Goal: Task Accomplishment & Management: Manage account settings

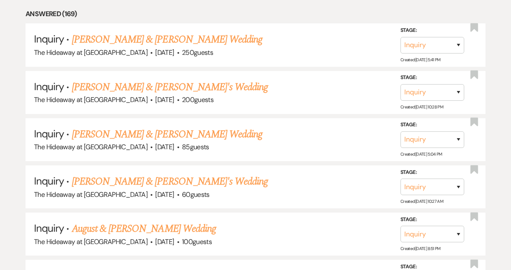
scroll to position [460, 0]
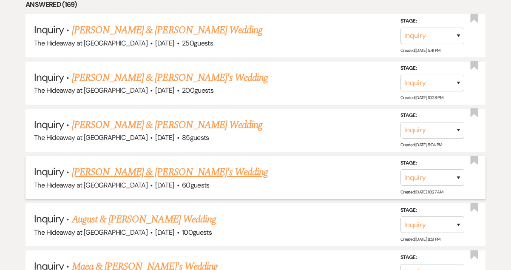
click at [166, 165] on link "[PERSON_NAME] & [PERSON_NAME]'s Wedding" at bounding box center [170, 172] width 196 height 15
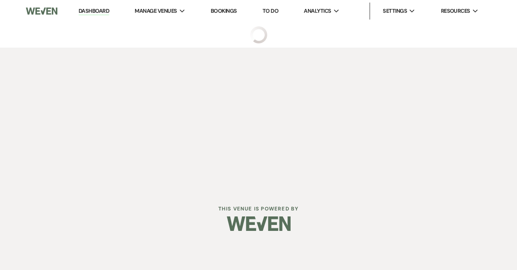
select select "5"
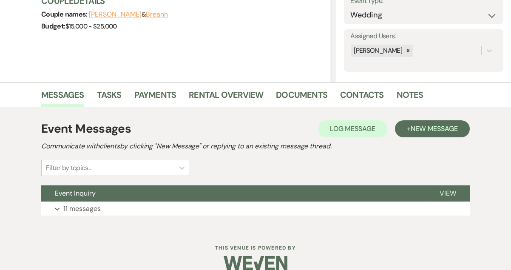
scroll to position [131, 0]
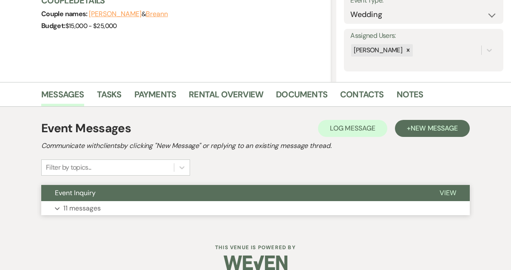
click at [78, 204] on p "11 messages" at bounding box center [81, 208] width 37 height 11
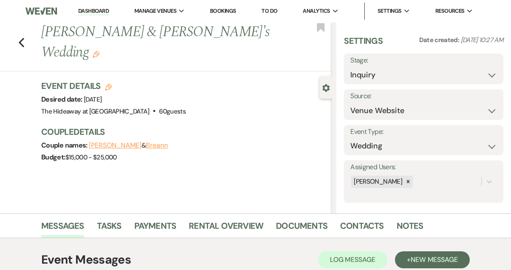
scroll to position [0, 0]
click at [74, 225] on link "Messages" at bounding box center [62, 228] width 43 height 19
click at [426, 259] on span "New Message" at bounding box center [434, 259] width 47 height 9
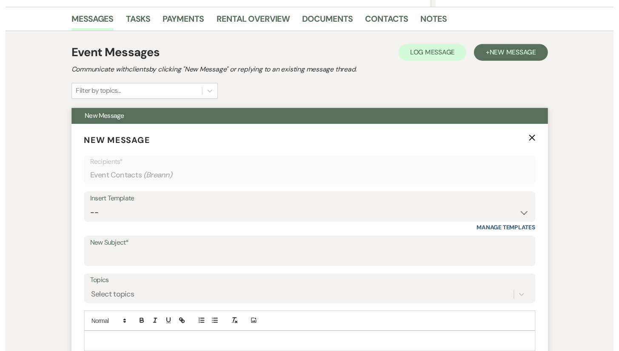
scroll to position [215, 0]
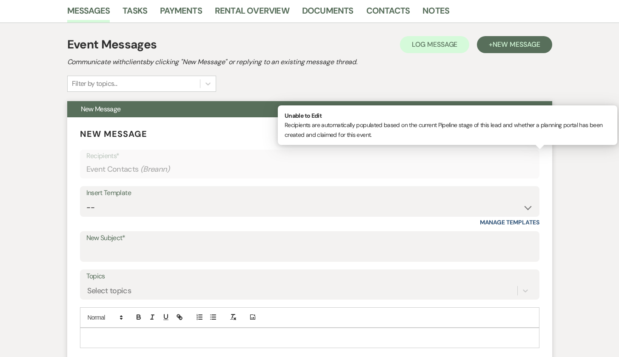
click at [303, 160] on p "Recipients*" at bounding box center [309, 155] width 446 height 11
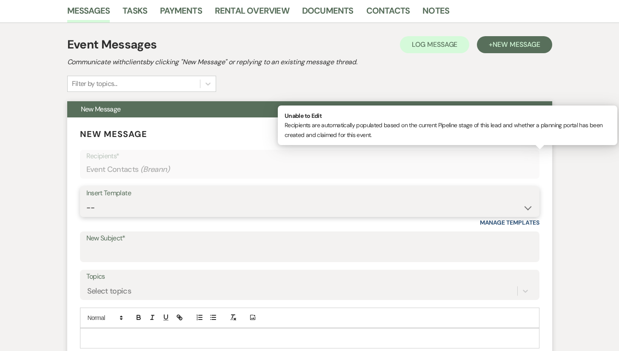
select select "645"
type input "Wedding Contract: Hideaway at [GEOGRAPHIC_DATA]"
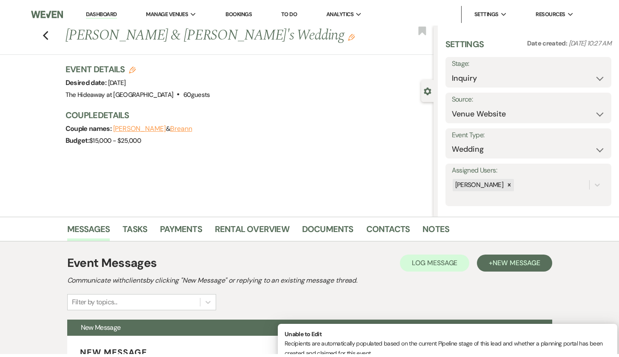
scroll to position [0, 0]
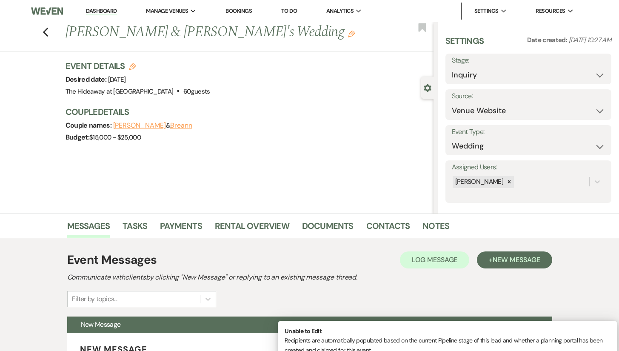
click at [125, 124] on button "[PERSON_NAME]" at bounding box center [139, 125] width 53 height 7
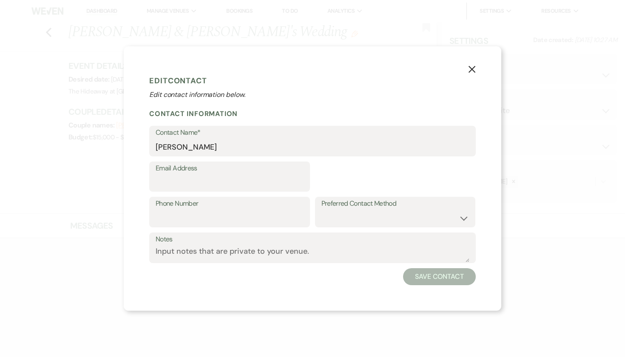
select select "1"
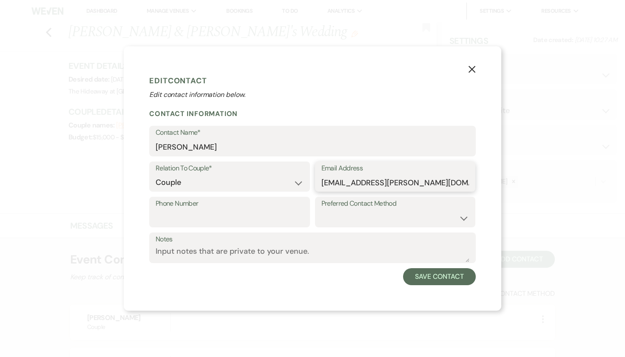
type input "[EMAIL_ADDRESS][PERSON_NAME][DOMAIN_NAME]"
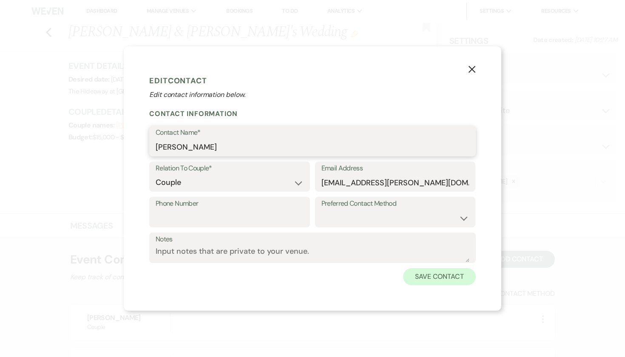
type input "[PERSON_NAME]"
click at [425, 270] on button "Save Contact" at bounding box center [439, 276] width 73 height 17
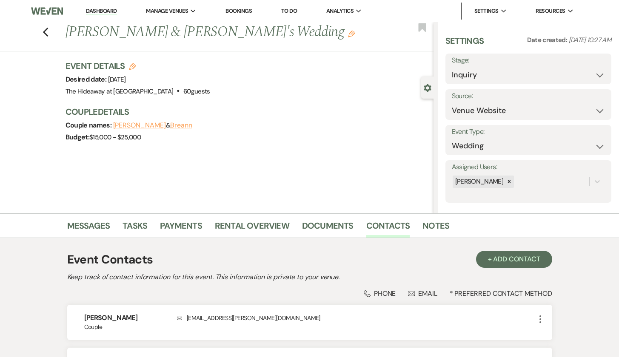
click at [183, 122] on button "Breann" at bounding box center [181, 125] width 22 height 7
select select "1"
select select "email"
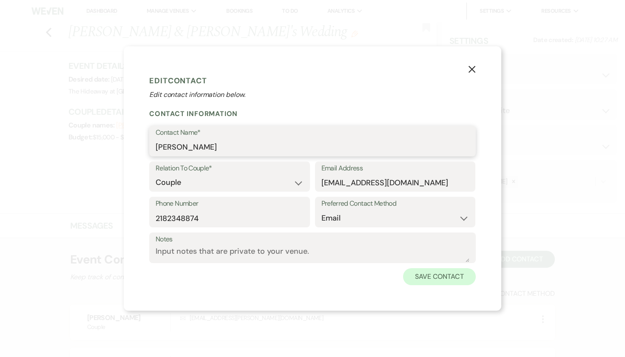
type input "[PERSON_NAME]"
click at [426, 270] on button "Save Contact" at bounding box center [439, 276] width 73 height 17
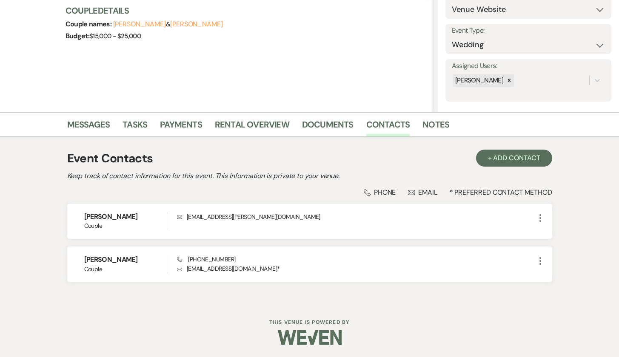
scroll to position [101, 0]
click at [95, 125] on link "Messages" at bounding box center [88, 127] width 43 height 19
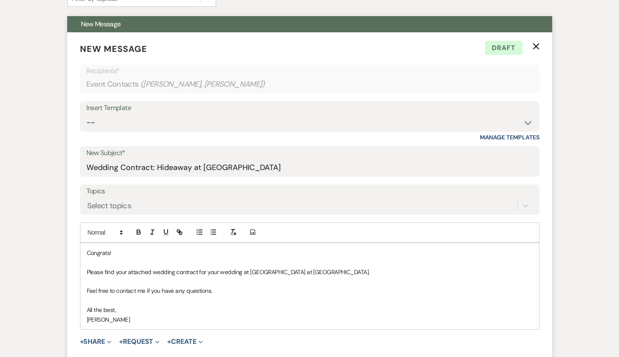
scroll to position [305, 0]
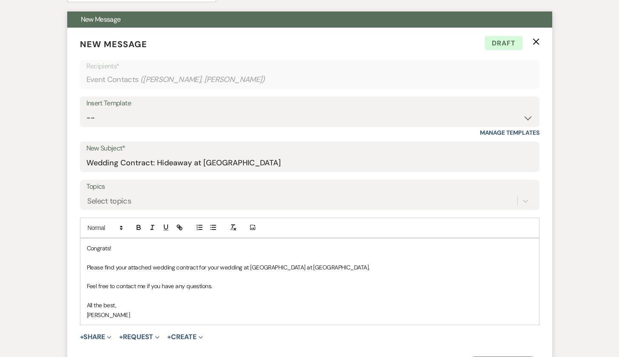
click at [511, 39] on icon "X" at bounding box center [535, 41] width 7 height 7
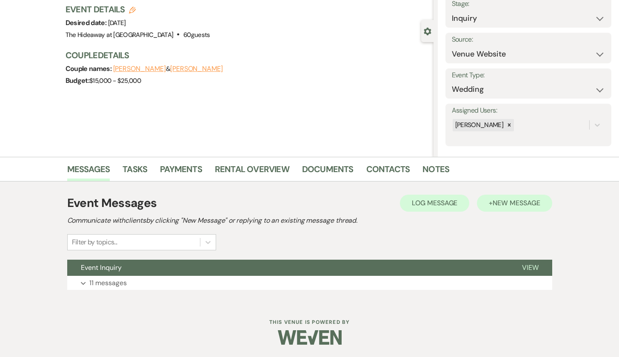
click at [503, 205] on span "New Message" at bounding box center [515, 203] width 47 height 9
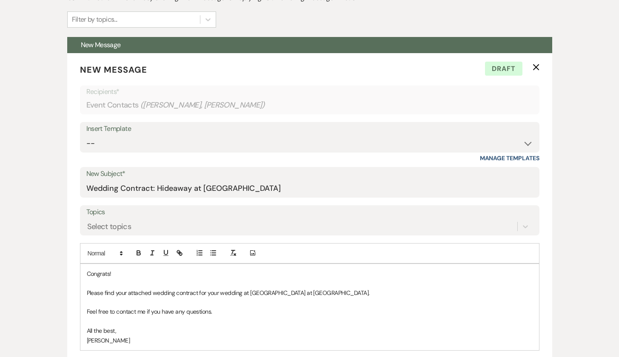
scroll to position [291, 0]
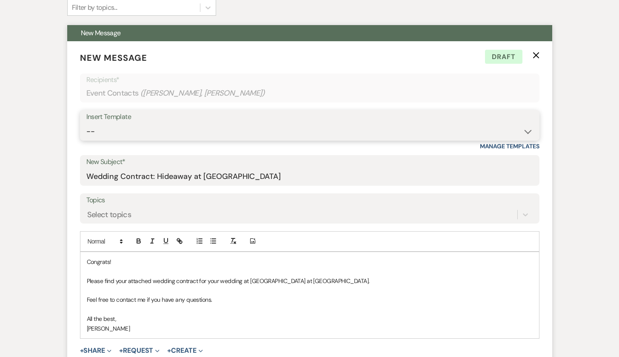
select select "645"
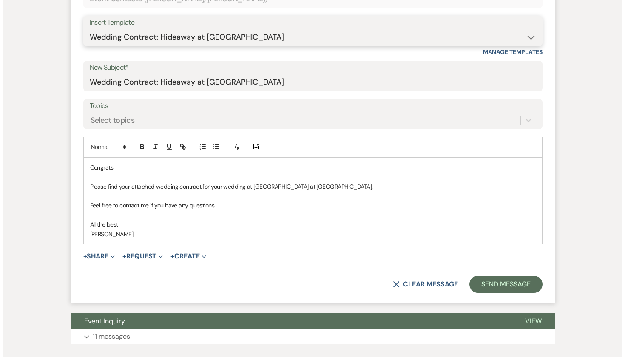
scroll to position [387, 0]
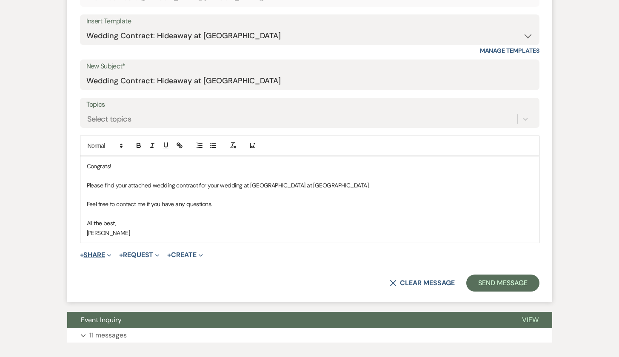
click at [99, 252] on button "+ Share Expand" at bounding box center [96, 255] width 32 height 7
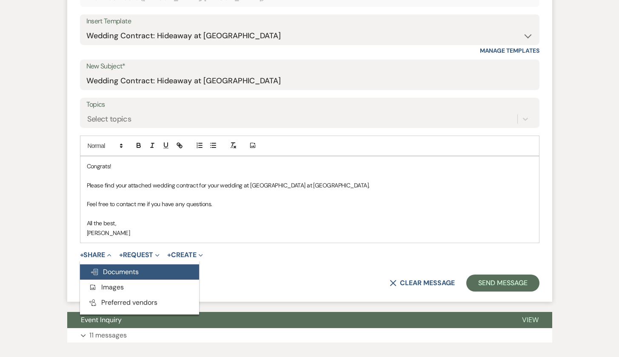
click at [118, 270] on span "Doc Upload Documents" at bounding box center [114, 271] width 48 height 9
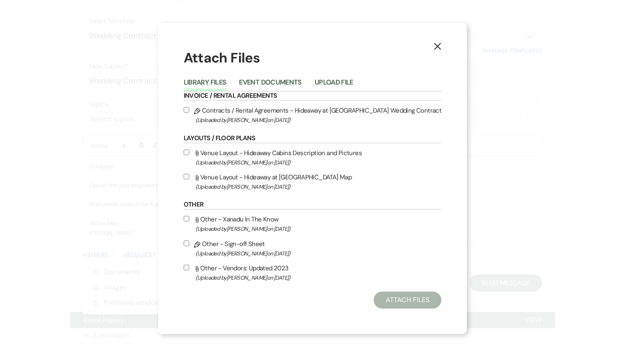
click at [189, 107] on input "Pencil Contracts / Rental Agreements - Hideaway at [GEOGRAPHIC_DATA] Wedding Co…" at bounding box center [187, 110] width 6 height 6
checkbox input "true"
click at [428, 270] on button "Attach Files" at bounding box center [408, 300] width 68 height 17
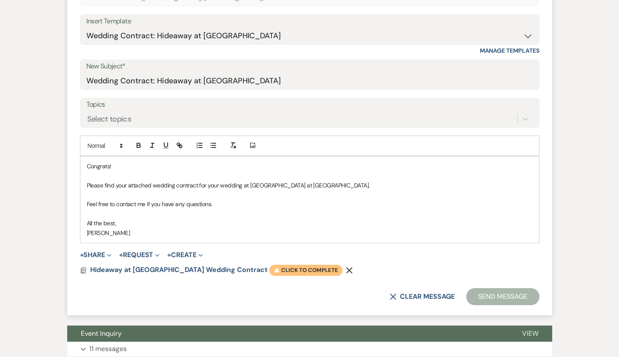
click at [304, 265] on span "Warning Click to complete" at bounding box center [305, 270] width 73 height 11
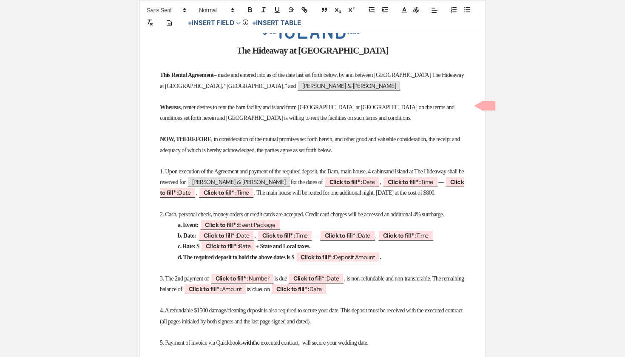
scroll to position [201, 0]
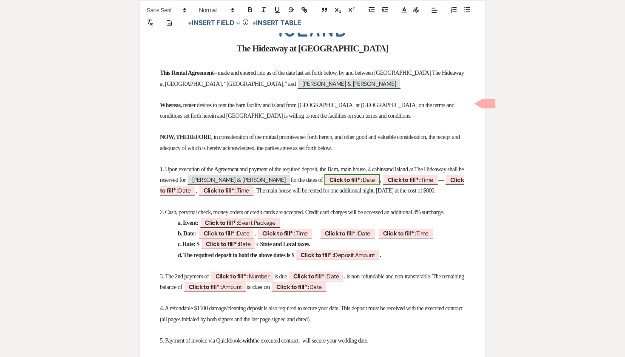
click at [363, 179] on b "Click to fill* :" at bounding box center [345, 180] width 33 height 8
select select "owner"
select select "Date"
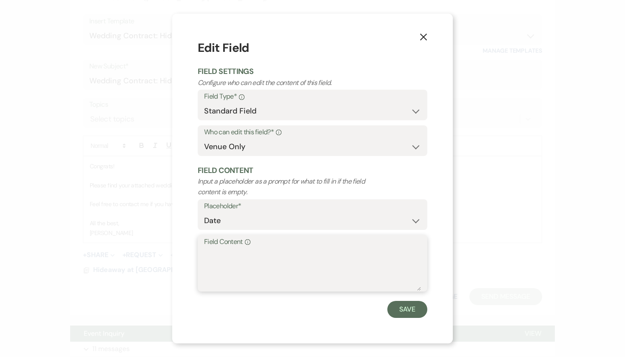
click at [211, 255] on textarea "Field Content Info" at bounding box center [312, 269] width 217 height 43
type textarea "[DATE]"
click at [400, 270] on button "Save" at bounding box center [407, 309] width 40 height 17
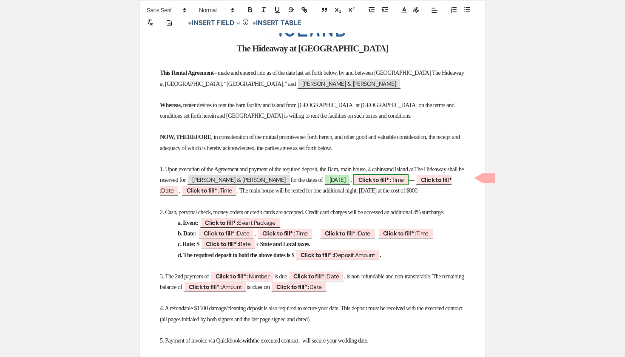
click at [392, 177] on b "Click to fill* :" at bounding box center [374, 180] width 33 height 8
select select "owner"
select select "Time"
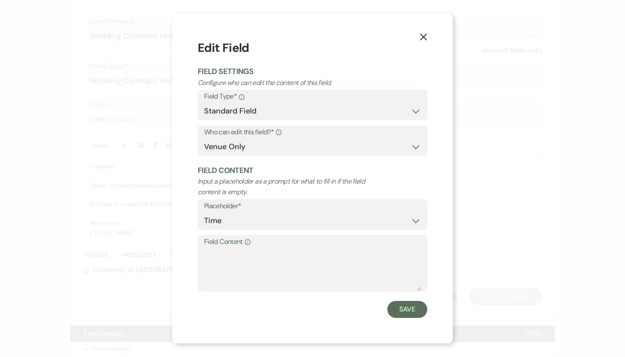
click at [279, 242] on label "Field Content Info" at bounding box center [312, 242] width 217 height 12
click at [279, 248] on textarea "Field Content Info" at bounding box center [312, 269] width 217 height 43
type textarea "Noon"
click at [399, 270] on button "Save" at bounding box center [407, 309] width 40 height 17
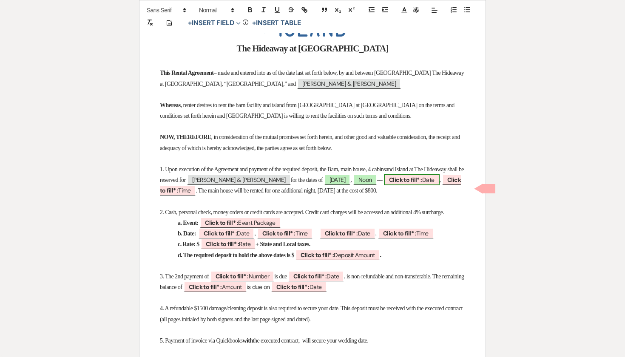
click at [389, 184] on b "Click to fill* :" at bounding box center [405, 180] width 33 height 8
select select "owner"
select select "Date"
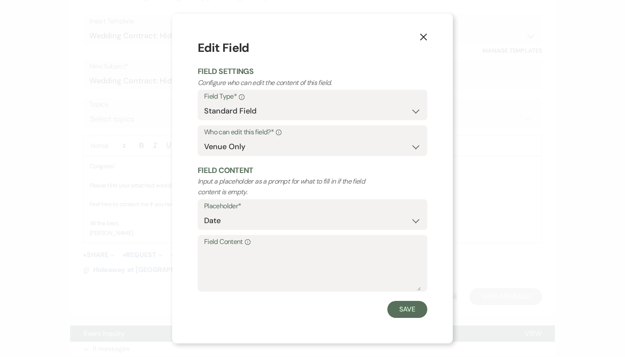
click at [217, 246] on label "Field Content Info" at bounding box center [312, 242] width 217 height 12
click at [217, 248] on textarea "Field Content Info" at bounding box center [312, 269] width 217 height 43
type textarea "[DATE]"
click at [397, 270] on button "Save" at bounding box center [407, 309] width 40 height 17
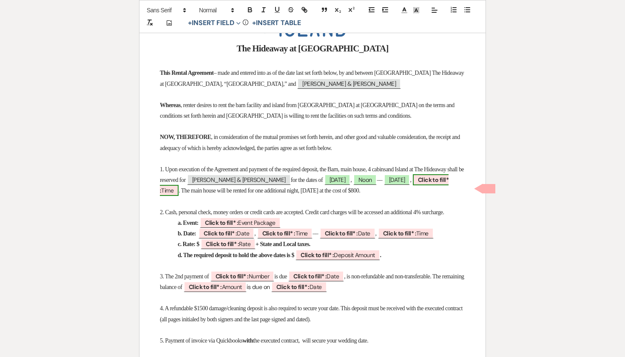
click at [255, 187] on b "Click to fill* :" at bounding box center [304, 185] width 289 height 18
select select "owner"
select select "Time"
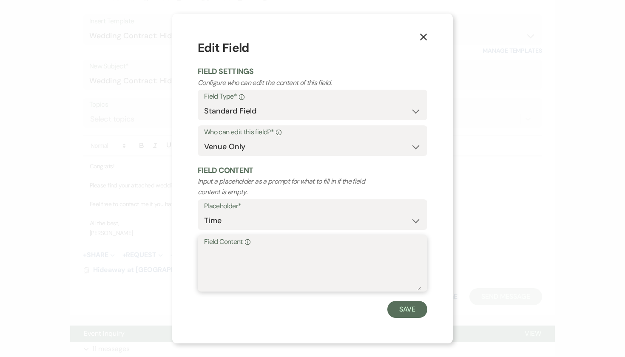
click at [271, 261] on textarea "Field Content Info" at bounding box center [312, 269] width 217 height 43
type textarea "Noon"
click at [412, 270] on button "Save" at bounding box center [407, 309] width 40 height 17
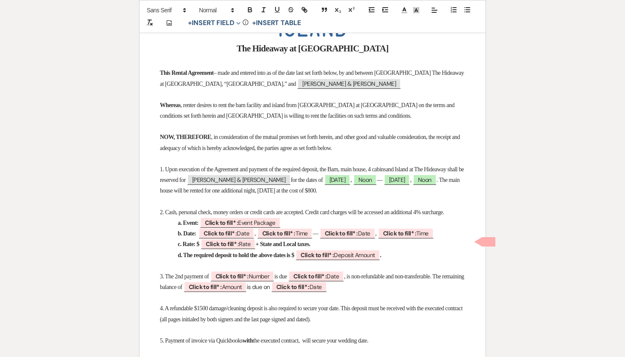
drag, startPoint x: 256, startPoint y: 187, endPoint x: 267, endPoint y: 197, distance: 14.4
click at [267, 196] on p "1. Upon execution of the Agreement and payment of the required deposit , the Ba…" at bounding box center [312, 180] width 305 height 32
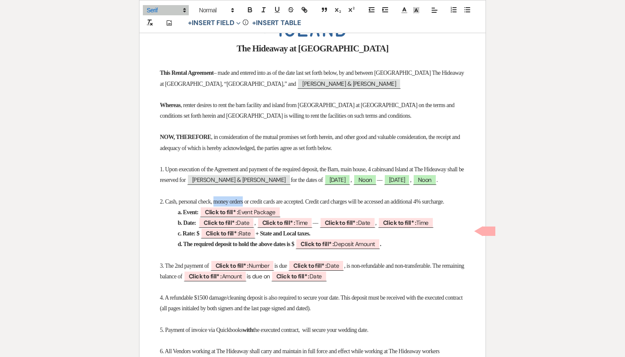
drag, startPoint x: 219, startPoint y: 210, endPoint x: 252, endPoint y: 210, distance: 33.6
click at [252, 205] on span "2. Cash, personal check, money orders or credit cards are accepted. Credit card…" at bounding box center [302, 202] width 284 height 6
click at [228, 216] on b "Click to fill* :" at bounding box center [221, 212] width 33 height 8
select select "owner"
select select "custom_placeholder"
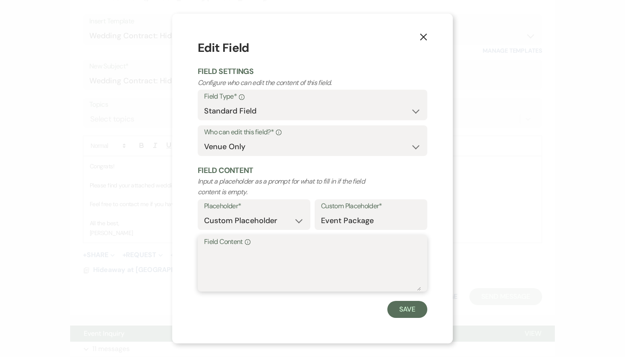
click at [225, 252] on textarea "Field Content Info" at bounding box center [312, 269] width 217 height 43
type textarea "Wedding Weekend"
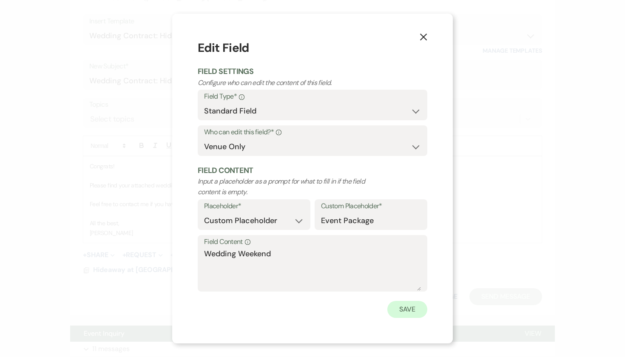
click at [414, 270] on button "Save" at bounding box center [407, 309] width 40 height 17
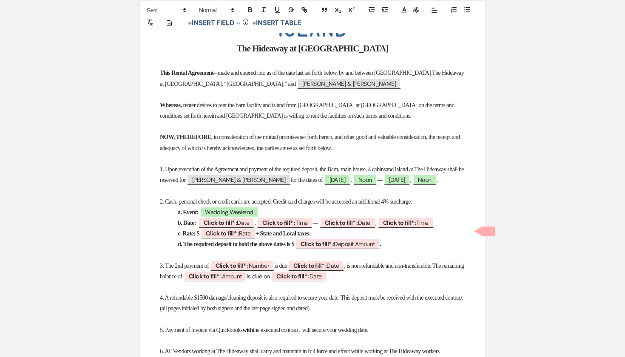
click at [271, 218] on p "a. Event: Wedding Weekend" at bounding box center [312, 212] width 305 height 11
click at [243, 228] on span "Click to fill* : Date" at bounding box center [227, 222] width 56 height 11
select select "owner"
select select "Date"
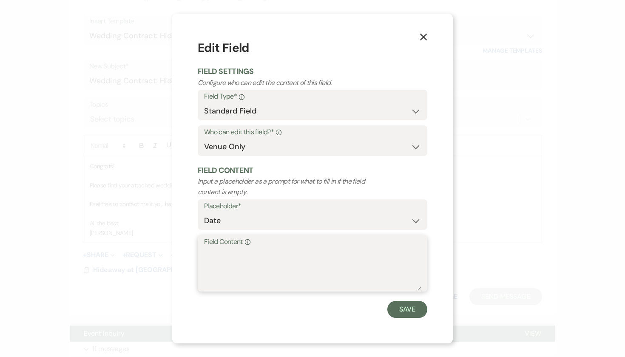
click at [230, 255] on textarea "Field Content Info" at bounding box center [312, 269] width 217 height 43
type textarea "[DATE]"
click at [411, 270] on button "Save" at bounding box center [407, 309] width 40 height 17
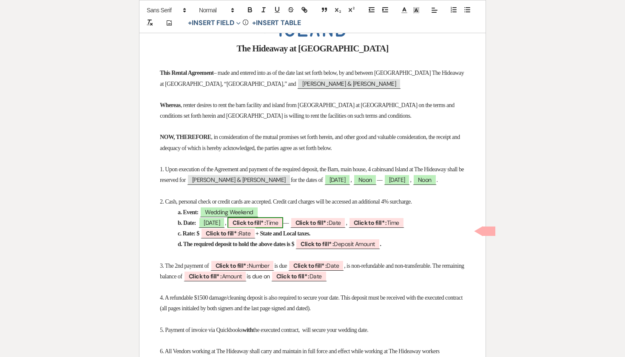
click at [266, 227] on b "Click to fill* :" at bounding box center [249, 223] width 33 height 8
select select "owner"
select select "Time"
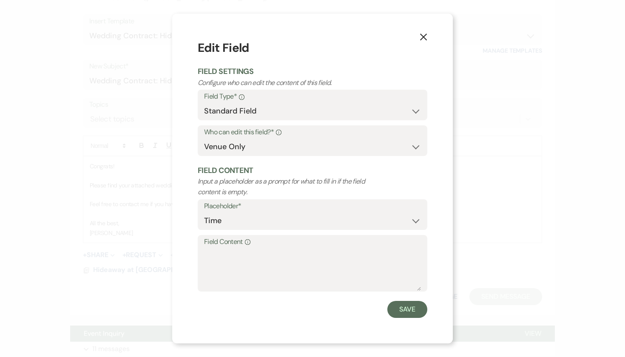
click at [267, 246] on label "Field Content Info" at bounding box center [312, 242] width 217 height 12
click at [267, 248] on textarea "Field Content Info" at bounding box center [312, 269] width 217 height 43
type textarea "Noon"
click at [404, 270] on button "Save" at bounding box center [407, 309] width 40 height 17
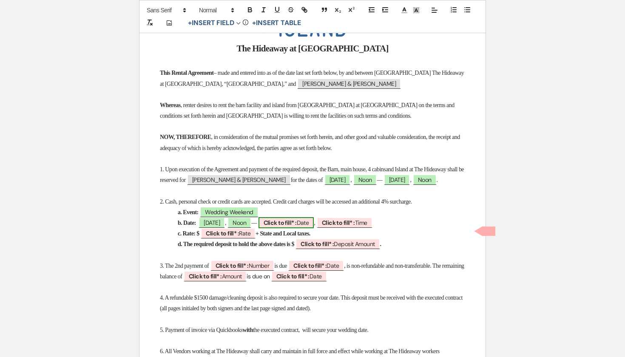
click at [297, 227] on b "Click to fill* :" at bounding box center [280, 223] width 33 height 8
select select "owner"
select select "Date"
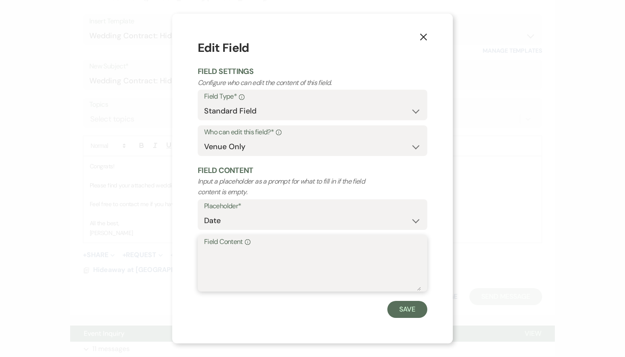
click at [306, 249] on textarea "Field Content Info" at bounding box center [312, 269] width 217 height 43
type textarea "[DATE]"
click at [413, 270] on button "Save" at bounding box center [407, 309] width 40 height 17
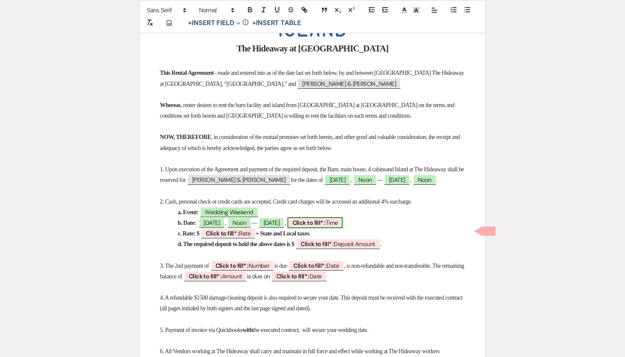
click at [326, 227] on b "Click to fill* :" at bounding box center [308, 223] width 33 height 8
select select "owner"
select select "Time"
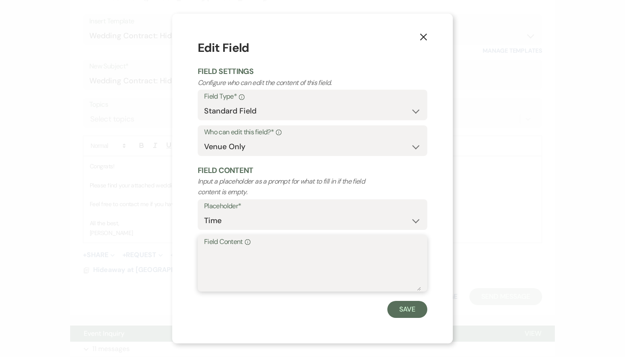
click at [307, 248] on textarea "Field Content Info" at bounding box center [312, 269] width 217 height 43
type textarea "Noon"
click at [400, 270] on button "Save" at bounding box center [407, 309] width 40 height 17
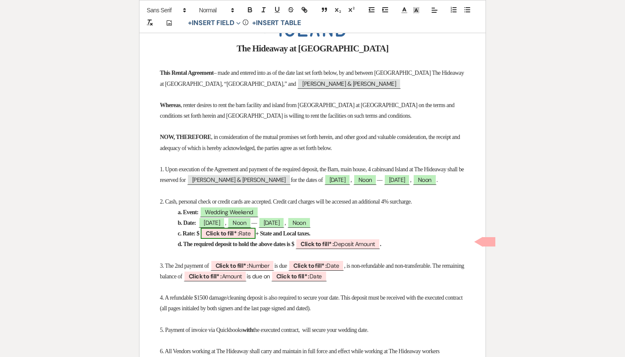
click at [222, 237] on b "Click to fill* :" at bounding box center [222, 234] width 33 height 8
select select "owner"
select select "custom_placeholder"
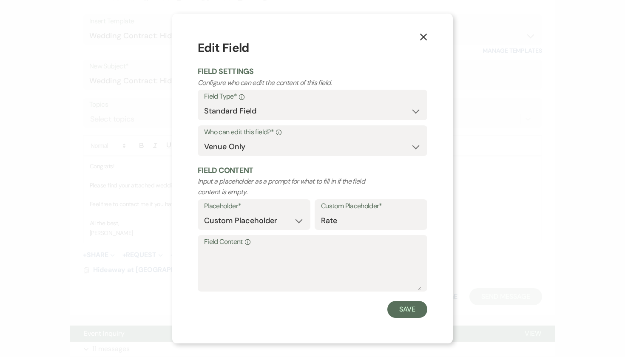
click at [219, 245] on label "Field Content Info" at bounding box center [312, 242] width 217 height 12
click at [219, 248] on textarea "Field Content Info" at bounding box center [312, 269] width 217 height 43
type textarea "10250"
click at [400, 270] on button "Save" at bounding box center [407, 309] width 40 height 17
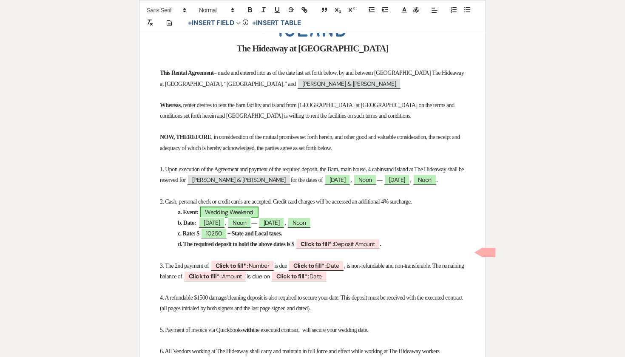
click at [237, 218] on span "Wedding Weekend" at bounding box center [229, 212] width 59 height 11
select select "owner"
select select "custom_placeholder"
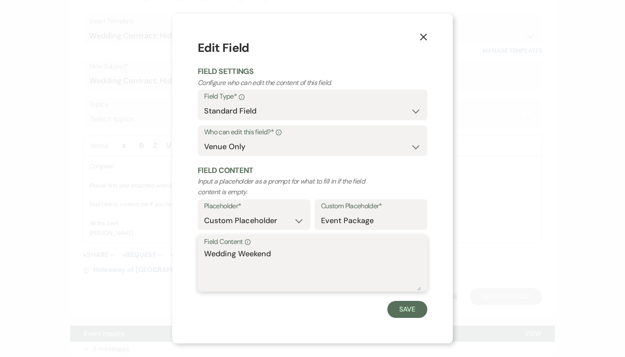
click at [277, 252] on textarea "Wedding Weekend" at bounding box center [312, 269] width 217 height 43
type textarea "Wedding Weekend"
click at [410, 270] on button "Save" at bounding box center [407, 309] width 40 height 17
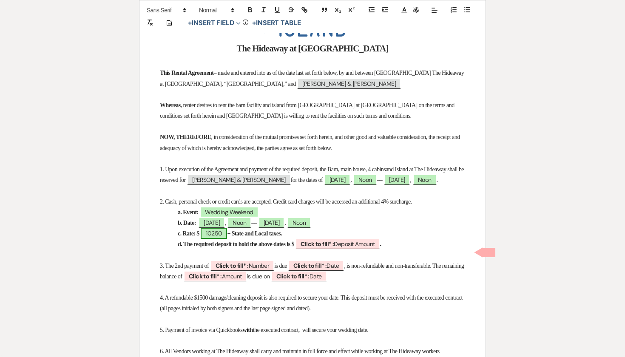
click at [227, 239] on span "10250" at bounding box center [214, 233] width 26 height 11
select select "owner"
select select "custom_placeholder"
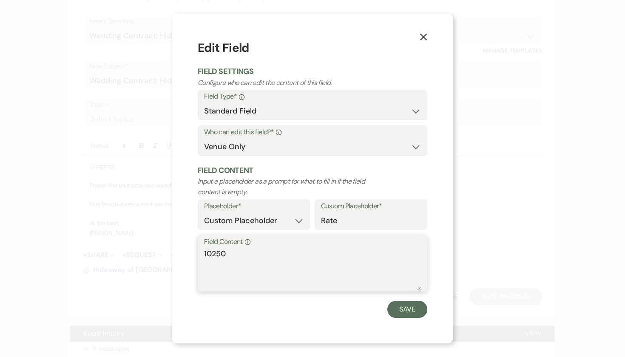
drag, startPoint x: 235, startPoint y: 250, endPoint x: 150, endPoint y: 250, distance: 85.0
click at [151, 250] on div "X Edit Field Field Settings Configure who can edit the content of this field. F…" at bounding box center [312, 178] width 625 height 357
type textarea "7150"
click at [414, 270] on button "Save" at bounding box center [407, 309] width 40 height 17
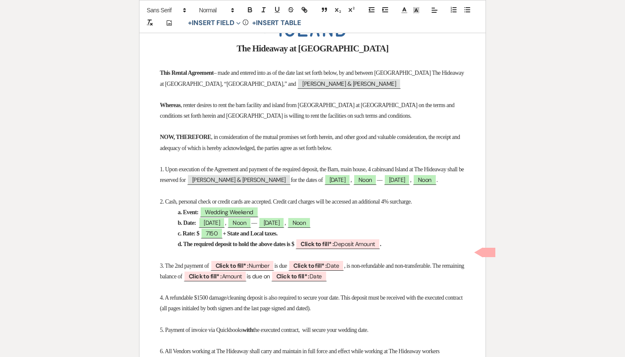
click at [236, 237] on strong "+ State and Local taxes." at bounding box center [250, 233] width 55 height 6
click at [285, 228] on span "[DATE]" at bounding box center [271, 222] width 26 height 11
select select "owner"
select select "Date"
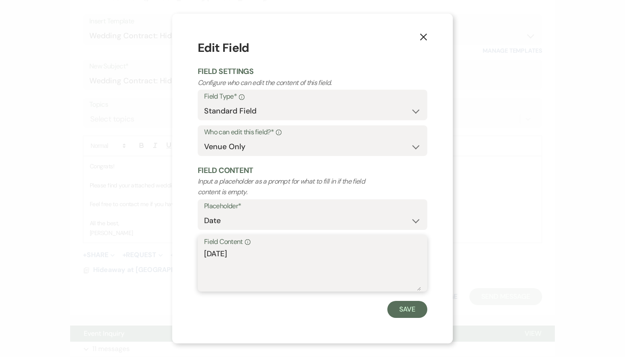
click at [237, 253] on textarea "[DATE]" at bounding box center [312, 269] width 217 height 43
type textarea "[DATE]"
click at [403, 270] on button "Save" at bounding box center [407, 309] width 40 height 17
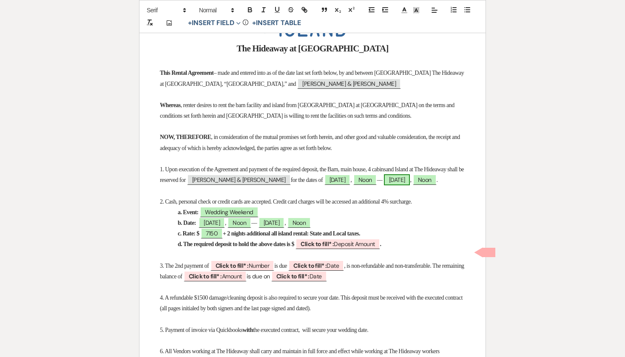
click at [384, 185] on span "[DATE]" at bounding box center [397, 179] width 26 height 11
select select "owner"
select select "Date"
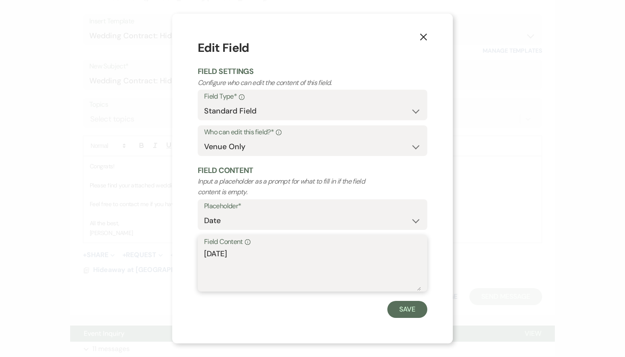
click at [236, 253] on textarea "[DATE]" at bounding box center [312, 269] width 217 height 43
type textarea "[DATE]"
click at [393, 270] on button "Save" at bounding box center [407, 309] width 40 height 17
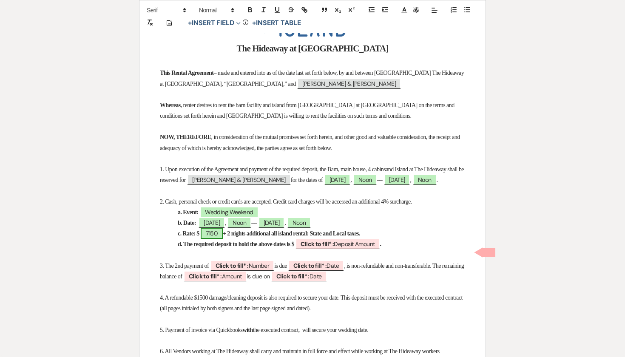
click at [215, 239] on span "7150" at bounding box center [212, 233] width 22 height 11
select select "owner"
select select "custom_placeholder"
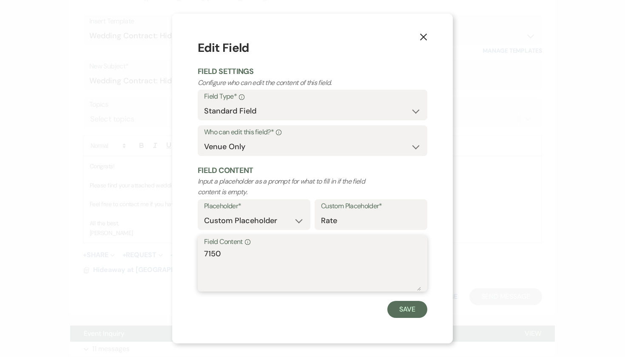
drag, startPoint x: 230, startPoint y: 256, endPoint x: 180, endPoint y: 248, distance: 50.3
click at [180, 248] on div "X Edit Field Field Settings Configure who can edit the content of this field. F…" at bounding box center [312, 178] width 281 height 329
type textarea "10250"
click at [403, 270] on button "Save" at bounding box center [407, 309] width 40 height 17
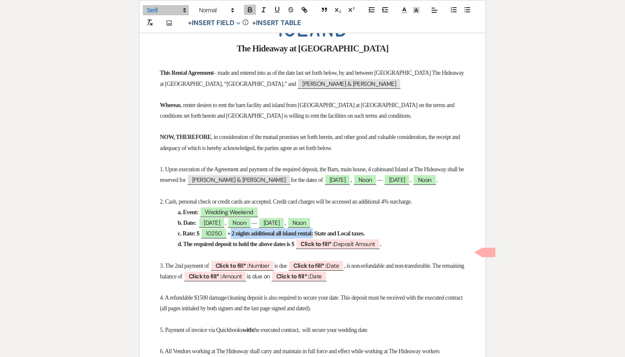
drag, startPoint x: 234, startPoint y: 241, endPoint x: 338, endPoint y: 241, distance: 103.3
click at [338, 237] on strong "+ 2 nights additional all island rental: State and Local taxes." at bounding box center [295, 233] width 137 height 6
click at [306, 239] on p "c. Rate: $ 10250 + State and Local taxes." at bounding box center [312, 233] width 305 height 11
click at [334, 248] on b "Click to fill* :" at bounding box center [317, 244] width 33 height 8
select select "owner"
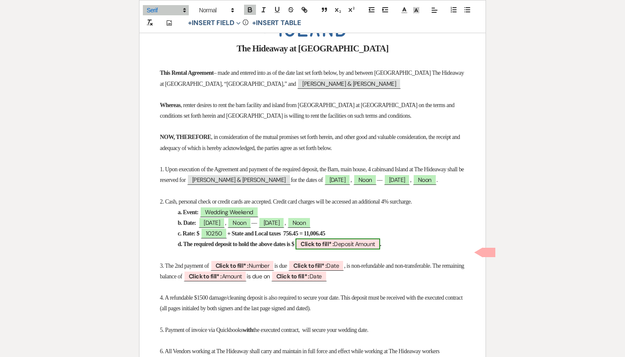
select select "custom_placeholder"
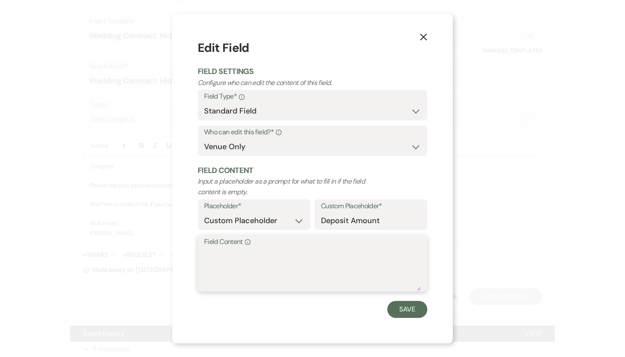
click at [233, 254] on textarea "Field Content Info" at bounding box center [312, 269] width 217 height 43
type textarea "3,000"
click at [420, 270] on button "Save" at bounding box center [407, 309] width 40 height 17
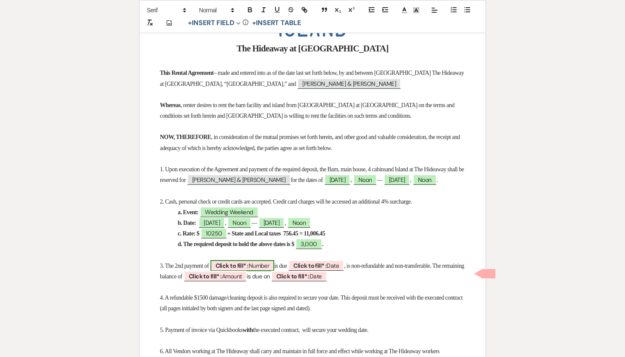
click at [233, 270] on b "Click to fill* :" at bounding box center [232, 266] width 33 height 8
select select "owner"
select select "Number"
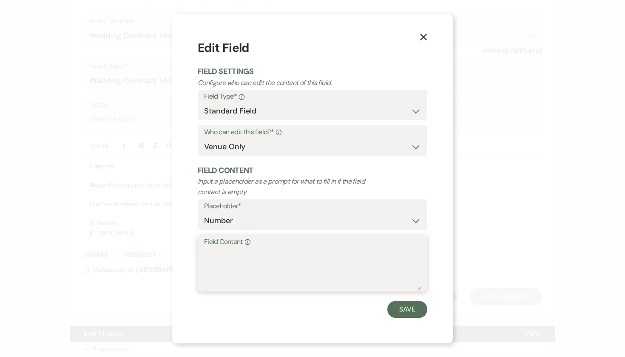
click at [227, 255] on textarea "Field Content Info" at bounding box center [312, 269] width 217 height 43
type textarea "4,003.22"
click at [410, 270] on button "Save" at bounding box center [407, 309] width 40 height 17
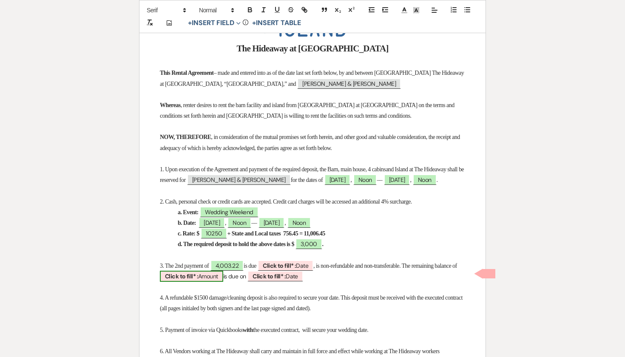
click at [198, 270] on b "Click to fill* :" at bounding box center [181, 276] width 33 height 8
select select "owner"
select select "Amount"
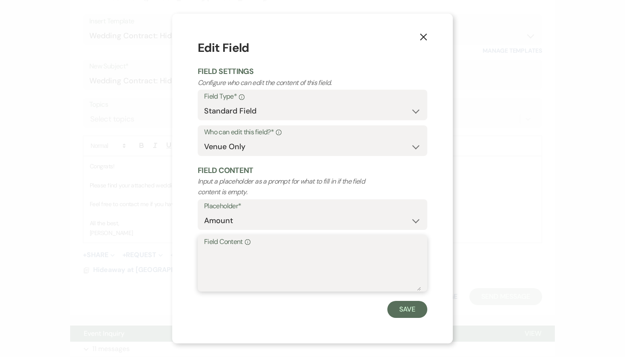
click at [222, 256] on textarea "Field Content Info" at bounding box center [312, 269] width 217 height 43
type textarea "4003.22"
click at [408, 270] on button "Save" at bounding box center [407, 309] width 40 height 17
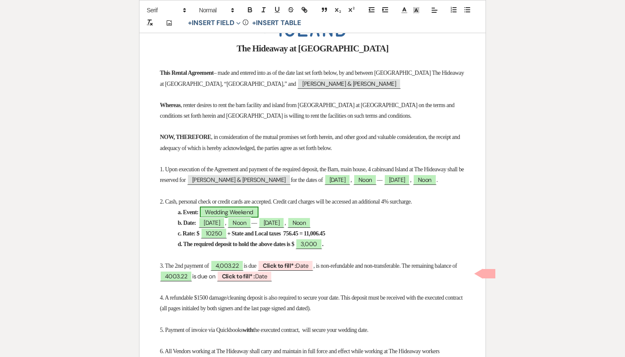
click at [224, 218] on span "Wedding Weekend" at bounding box center [229, 212] width 59 height 11
select select "owner"
select select "custom_placeholder"
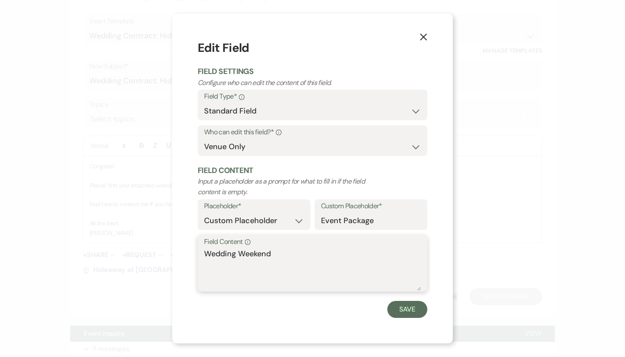
click at [272, 252] on textarea "Wedding Weekend" at bounding box center [312, 269] width 217 height 43
type textarea "Wedding Week"
click at [417, 270] on button "Save" at bounding box center [407, 309] width 40 height 17
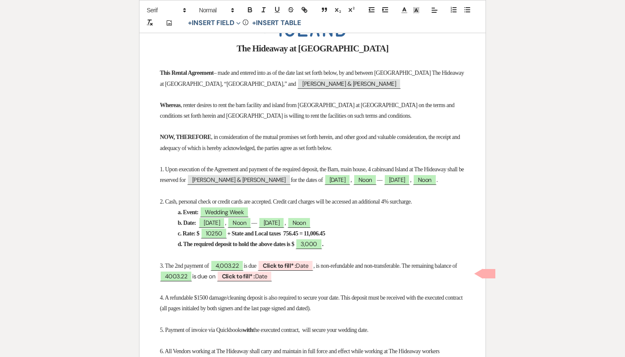
click at [234, 247] on strong "d. The required deposit to hold the above dates is $" at bounding box center [236, 244] width 116 height 6
click at [374, 261] on p at bounding box center [312, 255] width 305 height 11
click at [283, 270] on b "Click to fill* :" at bounding box center [279, 266] width 33 height 8
select select "owner"
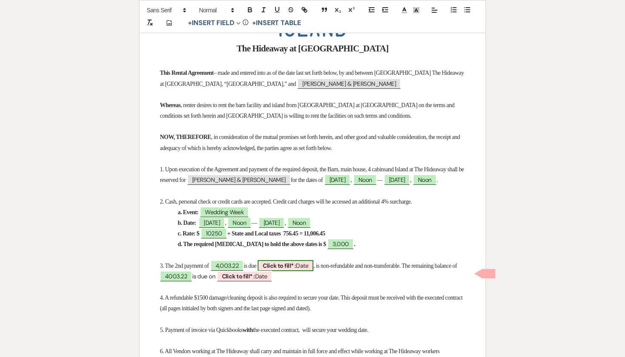
select select "Date"
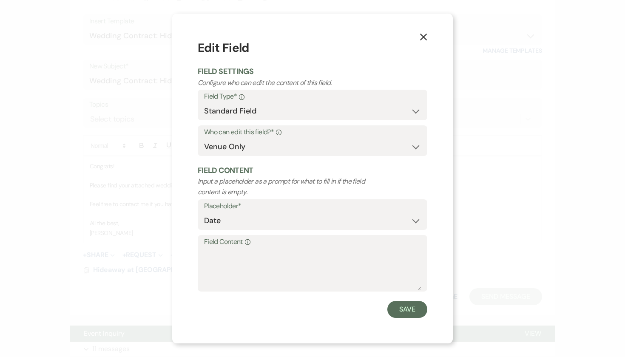
click at [231, 247] on label "Field Content Info" at bounding box center [312, 242] width 217 height 12
click at [231, 248] on textarea "Field Content Info" at bounding box center [312, 269] width 217 height 43
type textarea "[DATE]"
click at [397, 270] on button "Save" at bounding box center [407, 309] width 40 height 17
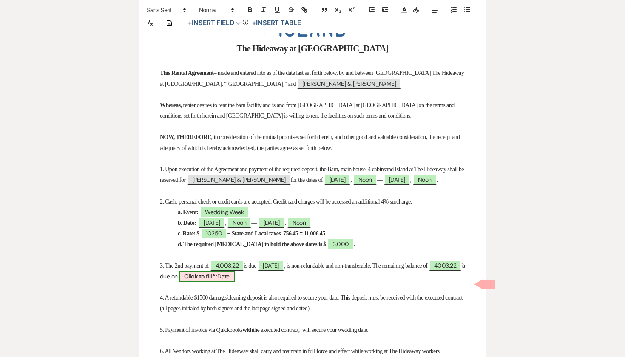
click at [217, 270] on b "Click to fill* :" at bounding box center [200, 276] width 33 height 8
select select "owner"
select select "Date"
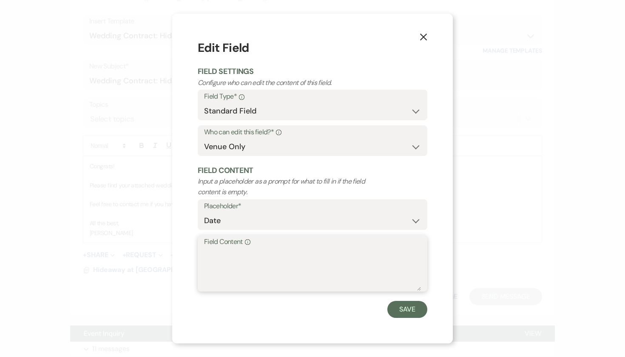
click at [230, 255] on textarea "Field Content Info" at bounding box center [312, 269] width 217 height 43
type textarea "[DATE]"
click at [408, 270] on button "Save" at bounding box center [407, 309] width 40 height 17
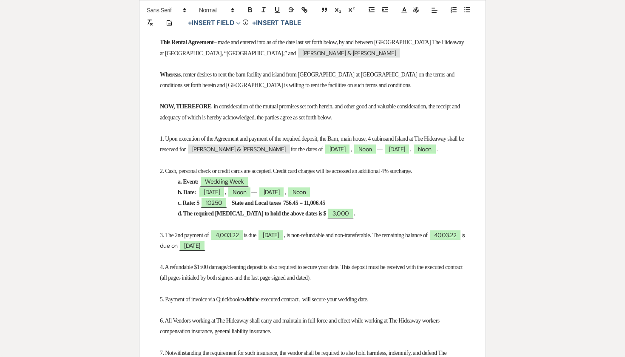
scroll to position [236, 0]
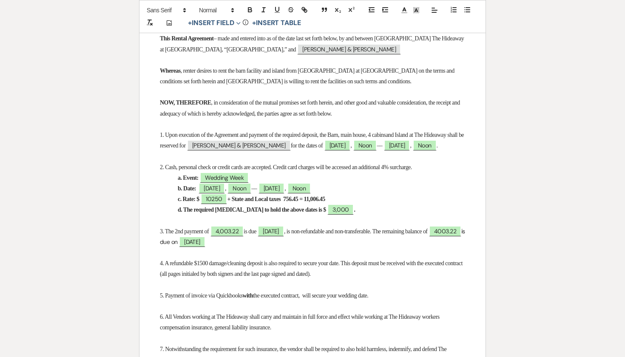
click at [231, 270] on span "5. Payment of invoice via Quickbooks" at bounding box center [201, 295] width 82 height 6
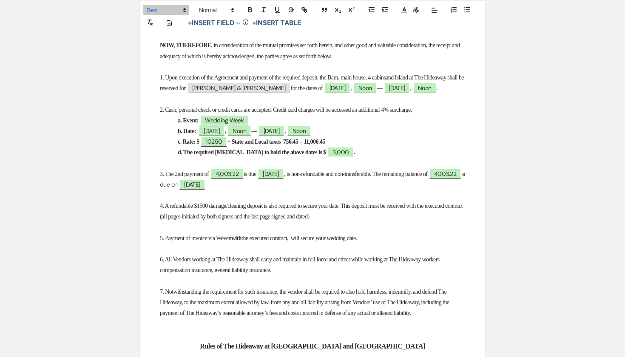
scroll to position [293, 0]
click at [222, 155] on strong "d. The required [MEDICAL_DATA] to hold the above dates is $" at bounding box center [252, 152] width 148 height 6
click at [323, 168] on p at bounding box center [312, 163] width 305 height 11
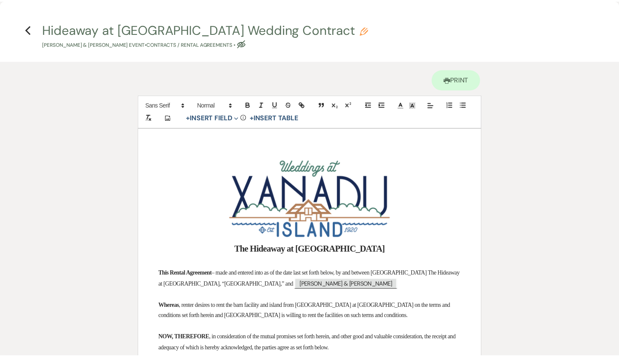
scroll to position [0, 0]
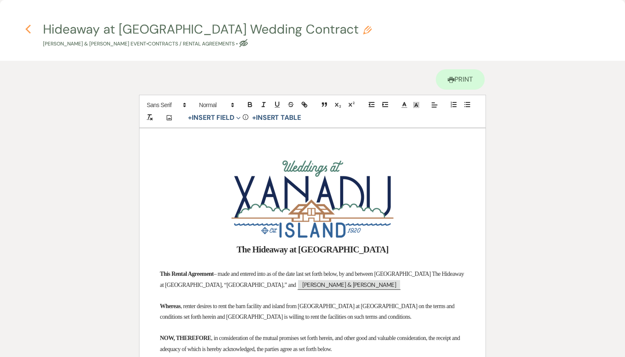
click at [28, 29] on icon "Previous" at bounding box center [28, 29] width 6 height 10
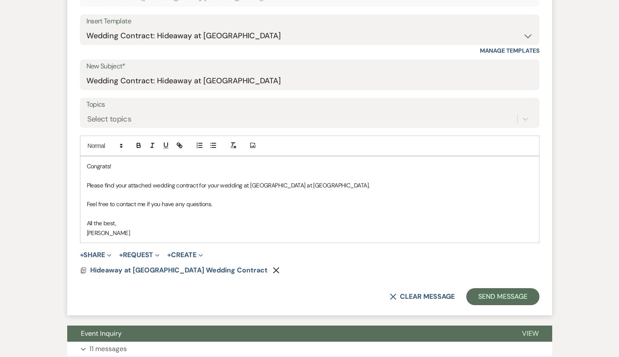
click at [115, 164] on p "Congrats!" at bounding box center [310, 166] width 446 height 9
click at [345, 185] on p "Please find your attached wedding contract for your wedding at [GEOGRAPHIC_DATA…" at bounding box center [310, 185] width 446 height 9
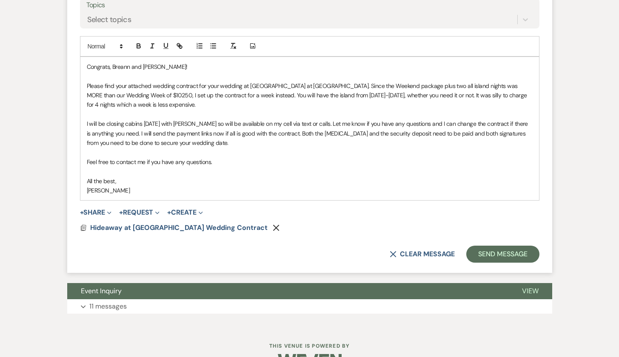
scroll to position [499, 0]
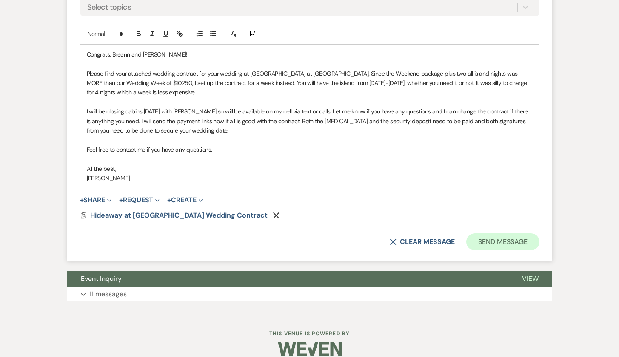
click at [511, 236] on button "Send Message" at bounding box center [502, 241] width 73 height 17
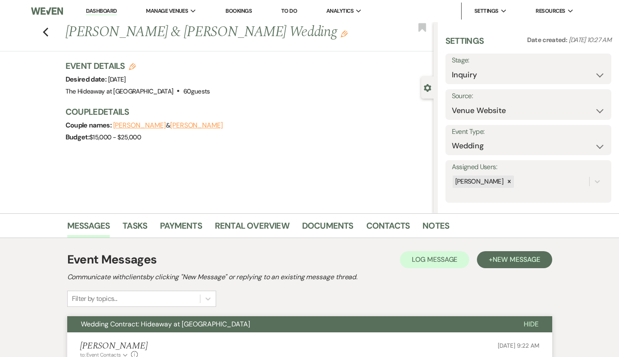
scroll to position [0, 0]
click at [178, 223] on link "Payments" at bounding box center [181, 228] width 42 height 19
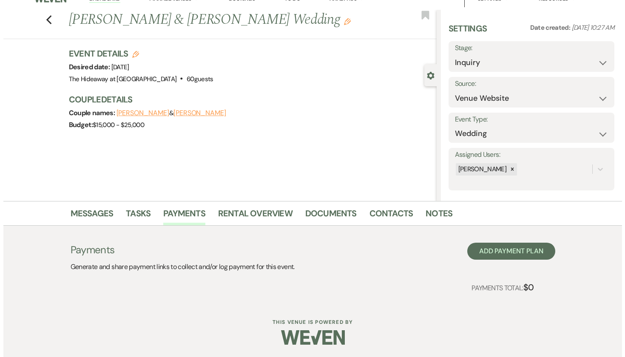
scroll to position [12, 0]
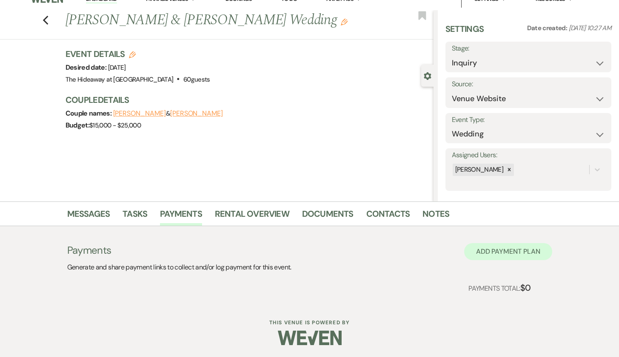
click at [503, 255] on button "Add Payment Plan" at bounding box center [508, 251] width 88 height 17
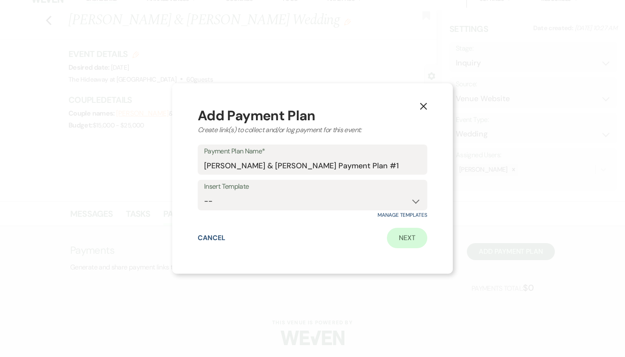
click at [410, 237] on link "Next" at bounding box center [407, 238] width 40 height 20
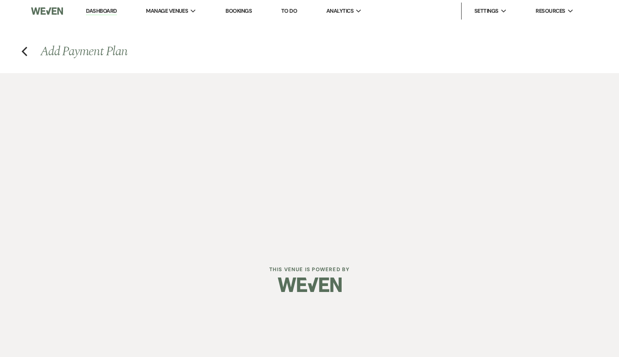
select select "2"
select select "percentage"
select select "false"
select select "client"
select select "weeks"
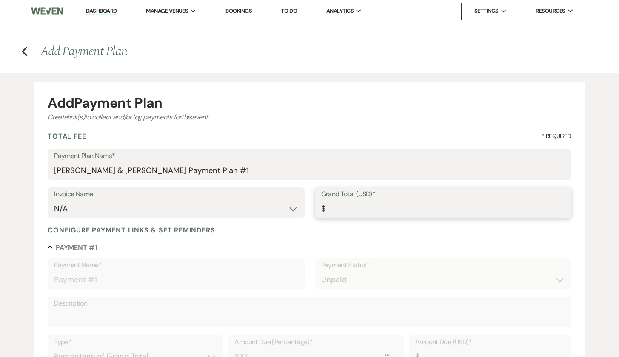
click at [396, 208] on input "Grand Total (USD)*" at bounding box center [443, 209] width 244 height 17
type input "1"
type input "1.00"
type input "11"
type input "11.00"
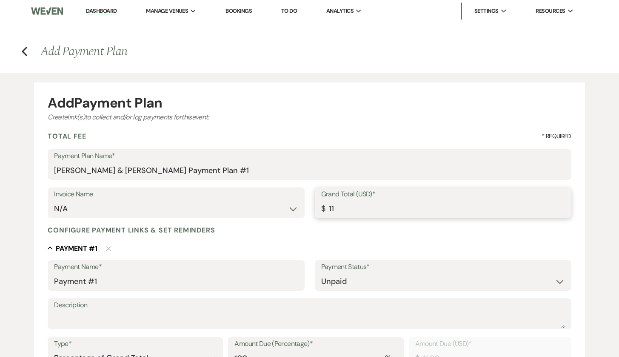
type input "110"
type input "110.00"
type input "1100"
type input "1100.00"
type input "11006"
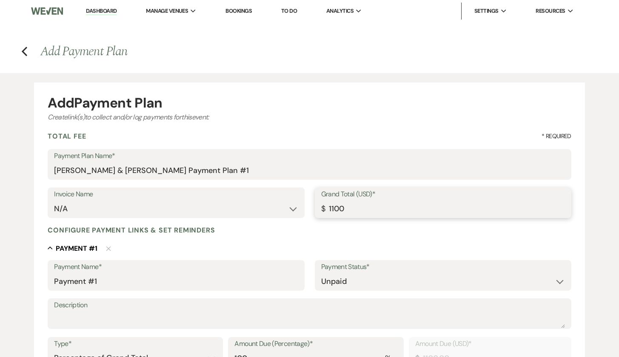
type input "11006.00"
type input "11006.4"
type input "11006.40"
type input "11006.45"
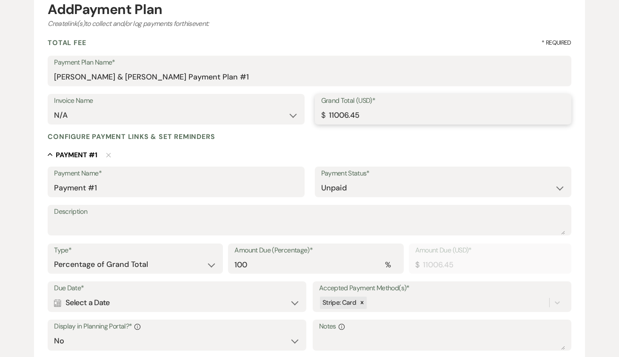
scroll to position [94, 0]
type input "11006.45"
click at [146, 190] on input "Payment #1" at bounding box center [176, 187] width 244 height 17
drag, startPoint x: 143, startPoint y: 188, endPoint x: 0, endPoint y: 170, distance: 144.1
click at [0, 170] on div "Add Payment Plan Create link(s) to collect and/or log payments for this event: …" at bounding box center [309, 238] width 619 height 519
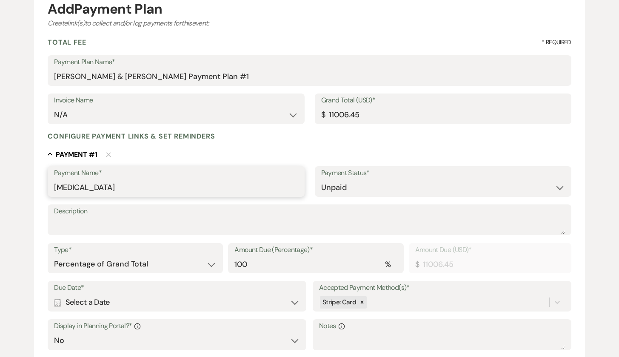
type input "[MEDICAL_DATA]"
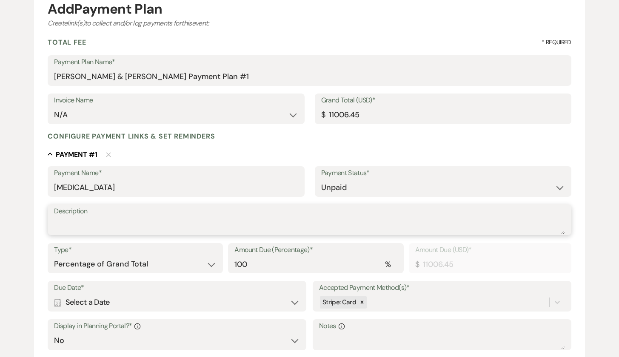
click at [65, 217] on textarea "Description" at bounding box center [309, 225] width 511 height 17
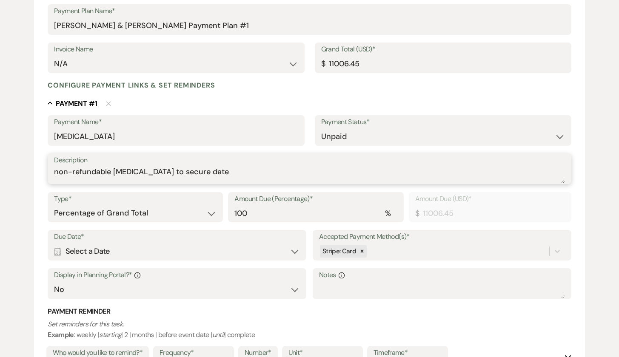
scroll to position [146, 0]
type textarea "non-refundable [MEDICAL_DATA] to secure date"
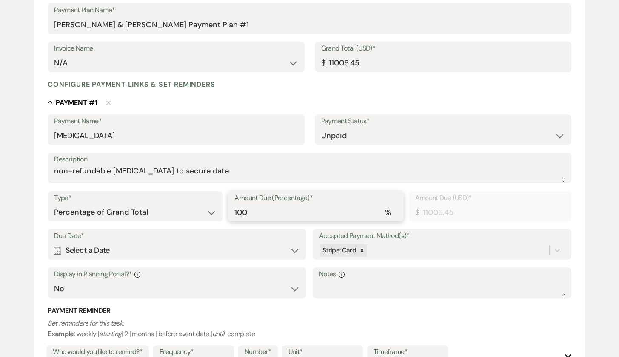
click at [393, 207] on input "100" at bounding box center [315, 212] width 162 height 17
select select "flat"
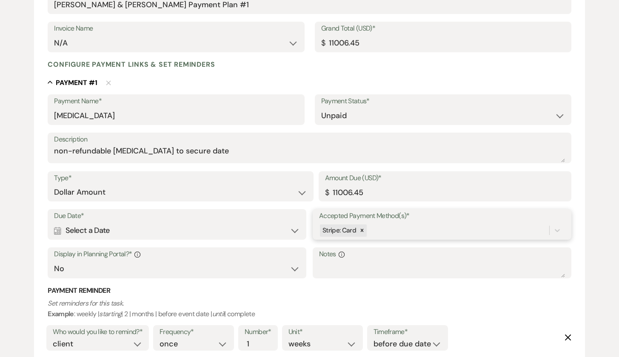
click at [408, 238] on div "Stripe: Card" at bounding box center [442, 230] width 246 height 16
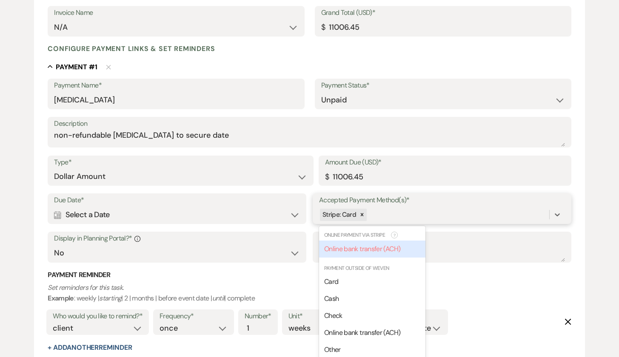
scroll to position [189, 0]
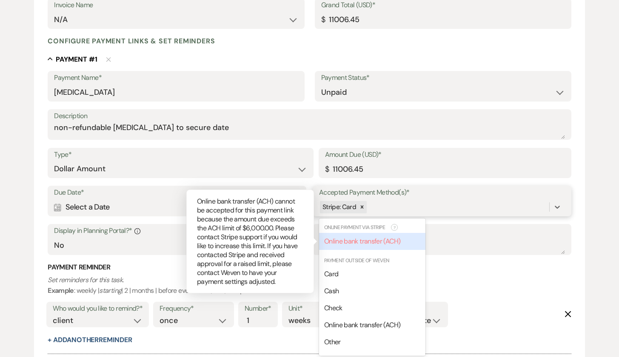
click at [406, 242] on div "Online bank transfer (ACH)" at bounding box center [372, 241] width 106 height 17
click at [403, 235] on div "Online bank transfer (ACH)" at bounding box center [372, 241] width 106 height 17
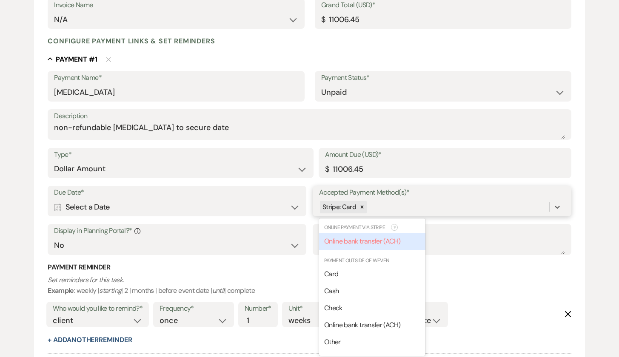
click at [448, 203] on div "Stripe: Card" at bounding box center [434, 207] width 230 height 15
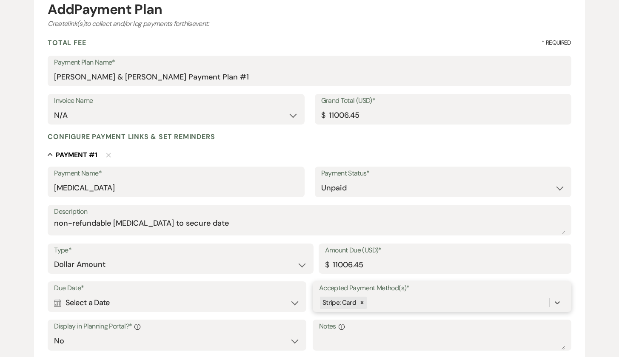
scroll to position [93, 0]
drag, startPoint x: 375, startPoint y: 264, endPoint x: 308, endPoint y: 257, distance: 67.9
click at [308, 257] on div "Type* Dollar Amount Percentage of Grand Total Amount Due (USD)* $ 11006.45" at bounding box center [309, 263] width 523 height 38
type input "3000.00"
click at [411, 270] on div "Stripe: Card" at bounding box center [442, 303] width 246 height 16
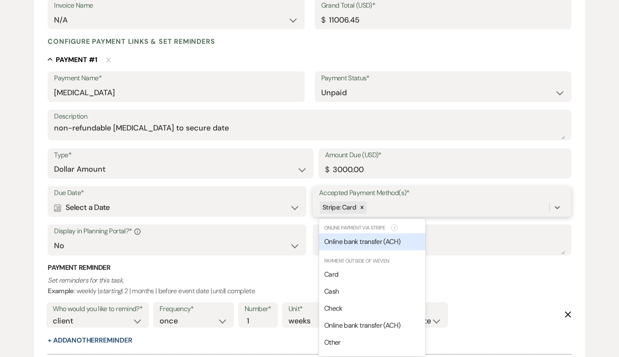
scroll to position [189, 0]
click at [399, 238] on span "Online bank transfer (ACH)" at bounding box center [362, 241] width 76 height 9
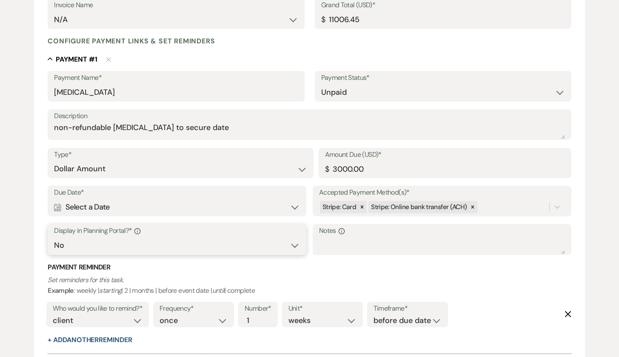
select select "true"
click at [295, 204] on div "Calendar Select a Date Expand" at bounding box center [177, 207] width 246 height 17
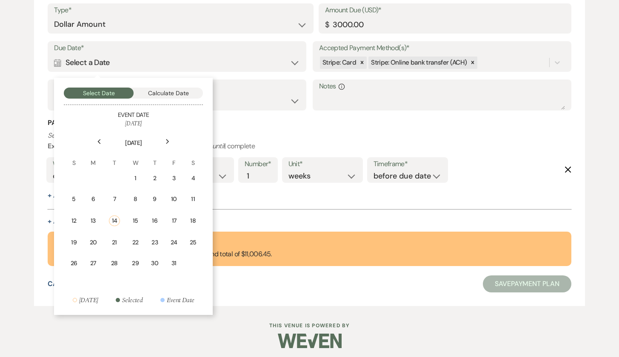
scroll to position [333, 0]
click at [173, 218] on div "17" at bounding box center [173, 221] width 7 height 9
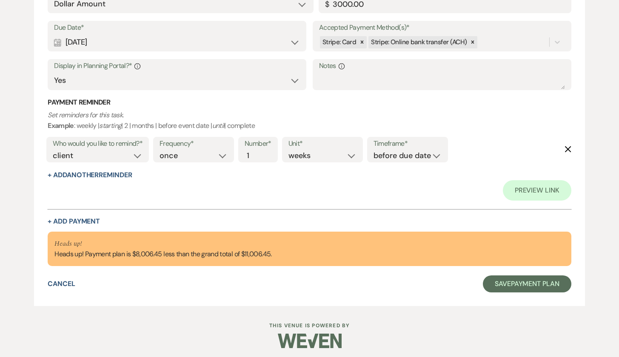
scroll to position [354, 0]
click at [69, 219] on button "+ Add Payment" at bounding box center [74, 222] width 52 height 7
select select "2"
select select "flat"
select select "false"
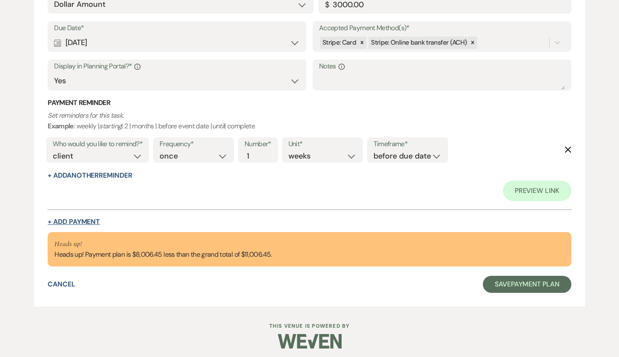
select select "client"
select select "weeks"
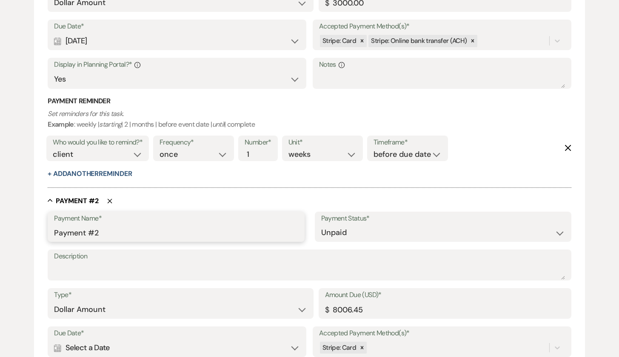
drag, startPoint x: 111, startPoint y: 227, endPoint x: 0, endPoint y: 217, distance: 111.9
click at [0, 217] on div "Add Payment Plan Create link(s) to collect and/or log payments for this event: …" at bounding box center [309, 130] width 619 height 823
type input "Security Deposit"
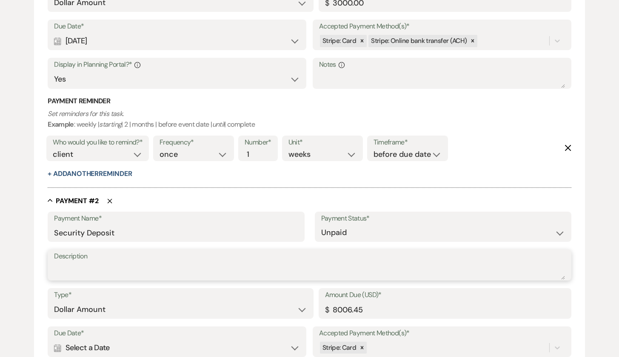
click at [153, 263] on textarea "Description" at bounding box center [309, 271] width 511 height 17
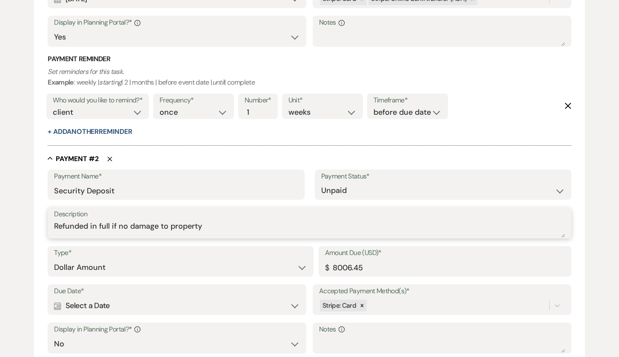
scroll to position [398, 0]
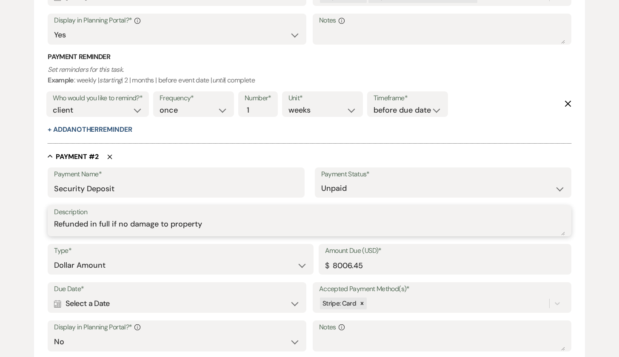
type textarea "Refunded in full if no damage to property"
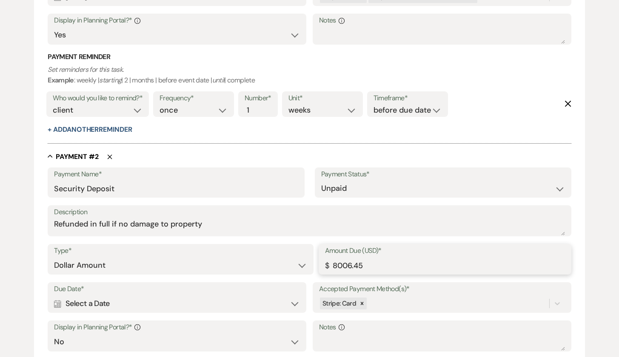
drag, startPoint x: 369, startPoint y: 259, endPoint x: 312, endPoint y: 263, distance: 57.1
click at [312, 263] on div "Type* Dollar Amount Percentage of Grand Total Amount Due (USD)* $ 8006.45" at bounding box center [309, 263] width 523 height 38
type input "1500.00"
click at [296, 270] on div "Calendar Select a Date Expand" at bounding box center [177, 303] width 246 height 17
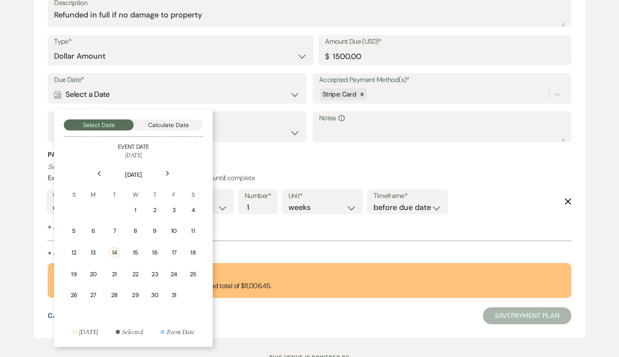
scroll to position [609, 0]
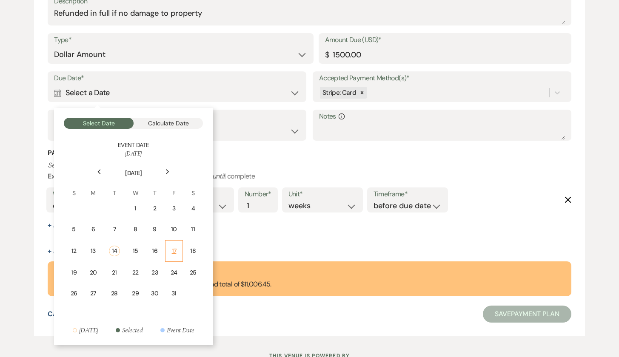
click at [177, 247] on div "17" at bounding box center [173, 251] width 7 height 9
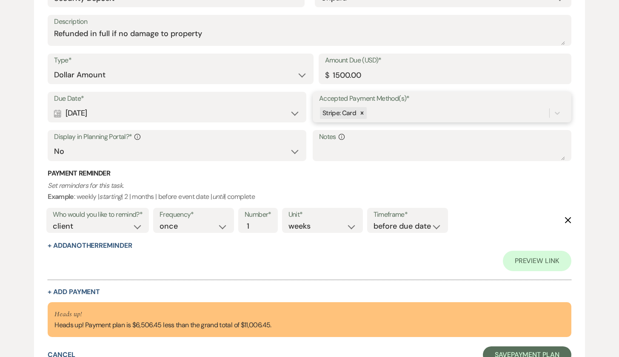
click at [400, 115] on div "Stripe: Card" at bounding box center [434, 113] width 230 height 15
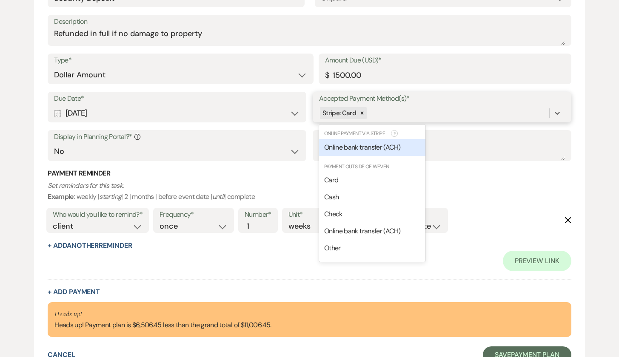
click at [392, 143] on span "Online bank transfer (ACH)" at bounding box center [362, 147] width 76 height 9
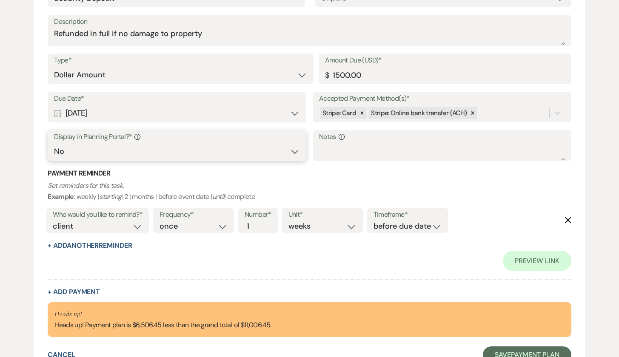
select select "true"
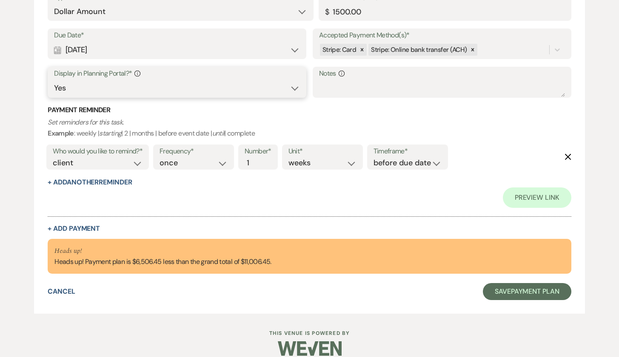
scroll to position [674, 0]
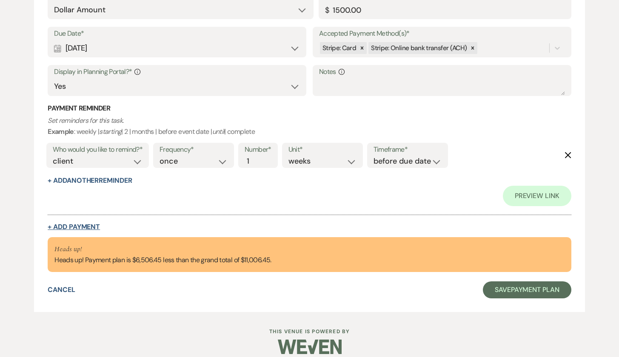
click at [94, 224] on button "+ Add Payment" at bounding box center [74, 227] width 52 height 7
select select "2"
select select "flat"
select select "false"
select select "client"
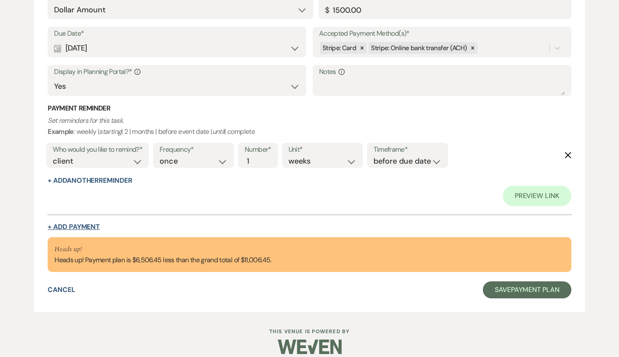
select select "weeks"
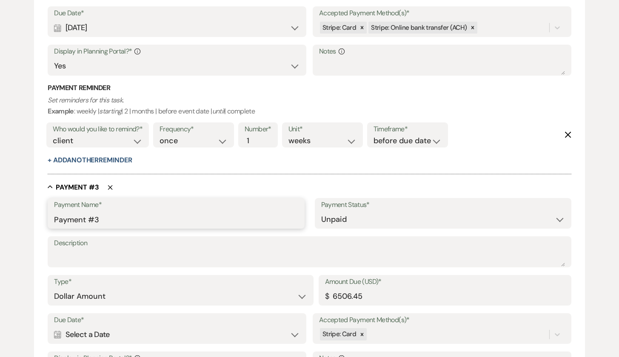
click at [111, 211] on input "Payment #3" at bounding box center [176, 219] width 244 height 17
type input "Payment #2"
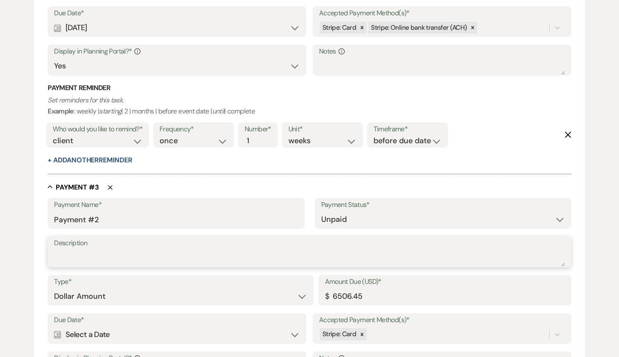
click at [175, 250] on textarea "Description" at bounding box center [309, 258] width 511 height 17
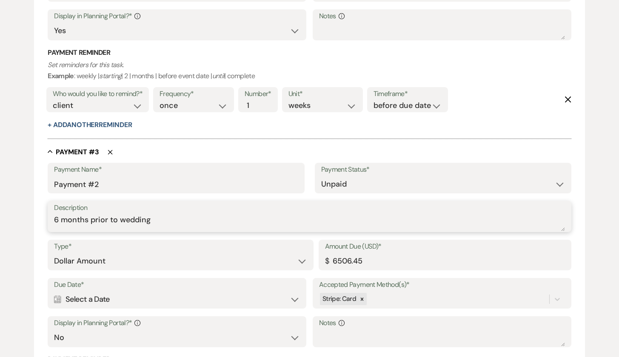
scroll to position [710, 0]
type textarea "6 months prior to wedding"
drag, startPoint x: 373, startPoint y: 255, endPoint x: 316, endPoint y: 251, distance: 56.7
click at [316, 251] on div "Type* Dollar Amount Percentage of Grand Total Amount Due (USD)* $ 6506.45" at bounding box center [309, 258] width 523 height 38
type input "4003.22"
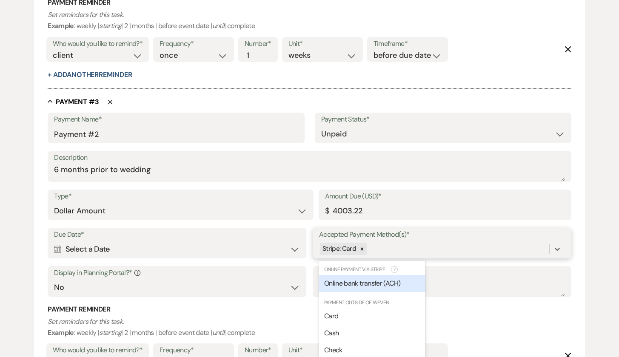
click at [400, 257] on div "option [object Object] focused, 0 of 2. 6 results available. Use Up and Down to…" at bounding box center [442, 249] width 246 height 16
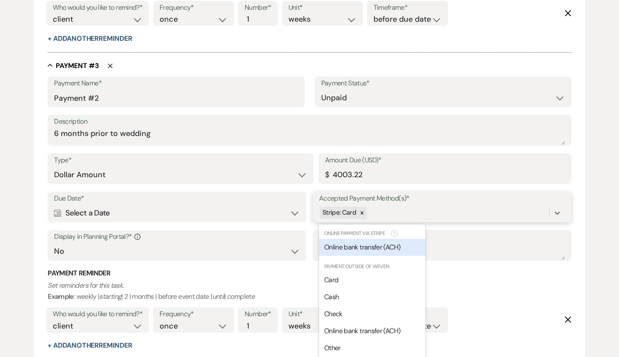
click at [397, 243] on span "Online bank transfer (ACH)" at bounding box center [362, 247] width 76 height 9
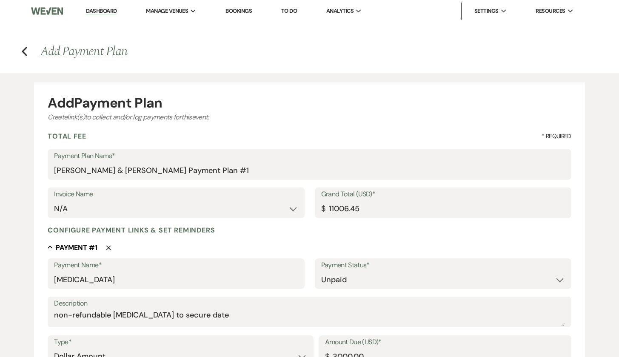
scroll to position [0, 0]
click at [332, 208] on input "11006.45" at bounding box center [443, 209] width 244 height 17
type input "12506.45"
click at [414, 233] on div "Configure payment links & set reminders" at bounding box center [309, 230] width 523 height 9
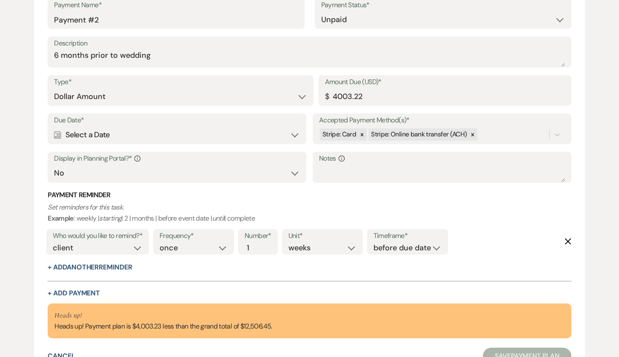
scroll to position [880, 0]
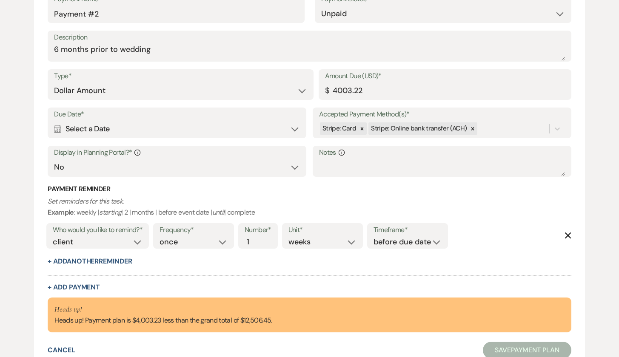
click at [294, 121] on div "Calendar Select a Date Expand" at bounding box center [177, 129] width 246 height 17
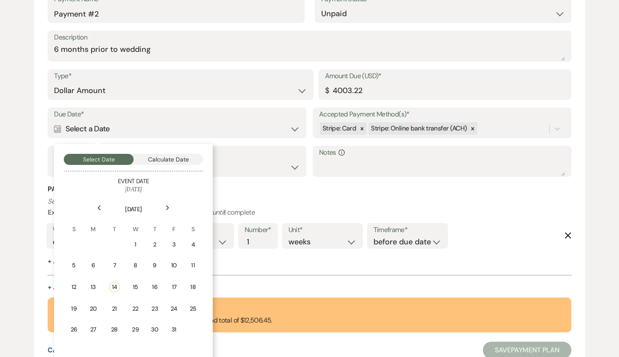
click at [167, 205] on icon "Next" at bounding box center [167, 207] width 4 height 5
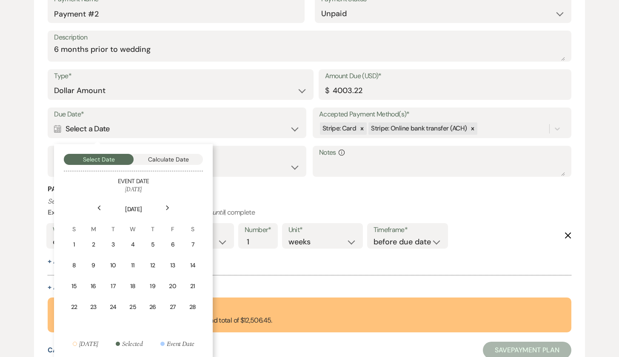
click at [167, 205] on icon "Next" at bounding box center [167, 207] width 4 height 5
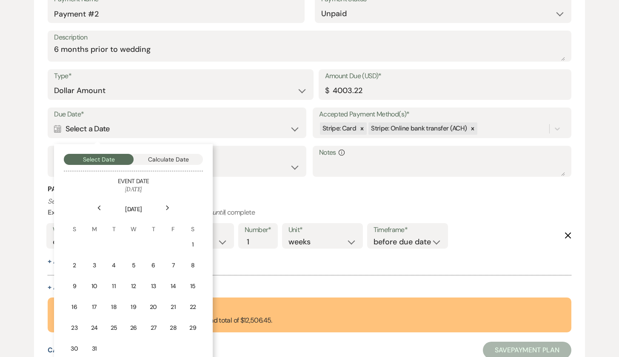
click at [167, 205] on icon "Next" at bounding box center [167, 207] width 4 height 5
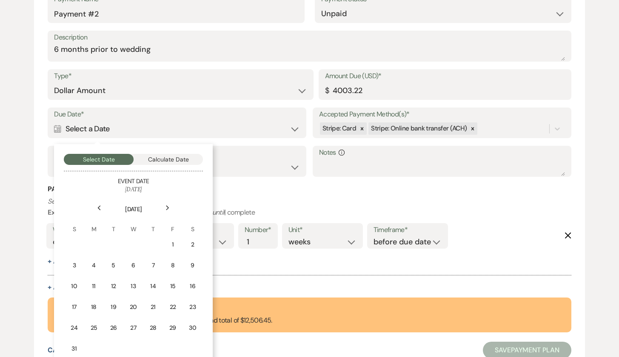
click at [167, 205] on icon "Next" at bounding box center [167, 207] width 4 height 5
click at [100, 205] on use at bounding box center [99, 207] width 3 height 5
click at [114, 240] on div "2" at bounding box center [113, 244] width 8 height 9
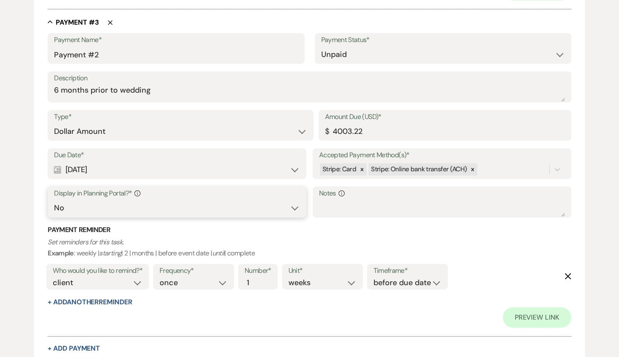
select select "true"
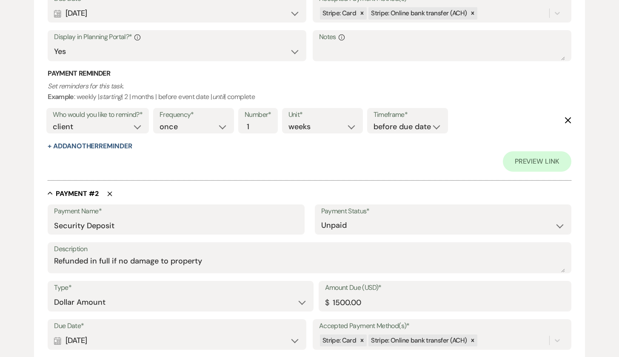
scroll to position [359, 0]
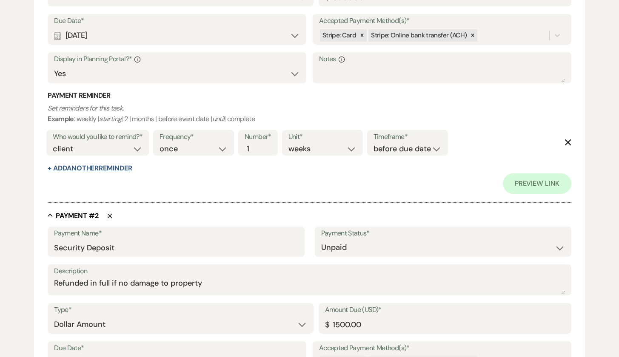
click at [102, 168] on button "+ Add Another Reminder" at bounding box center [90, 168] width 84 height 7
select select "client"
select select "days"
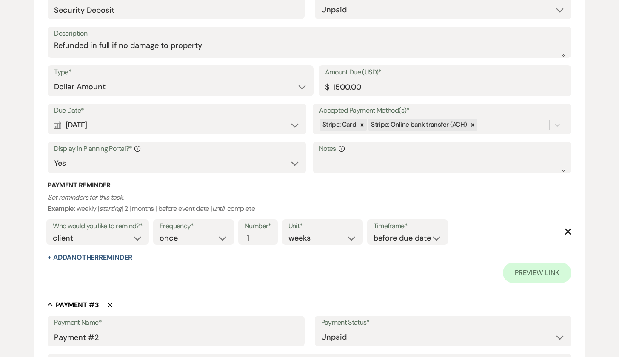
scroll to position [636, 0]
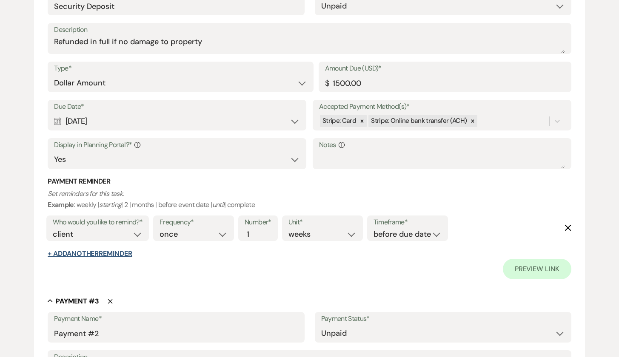
click at [123, 250] on button "+ Add Another Reminder" at bounding box center [90, 253] width 84 height 7
select select "client"
select select "days"
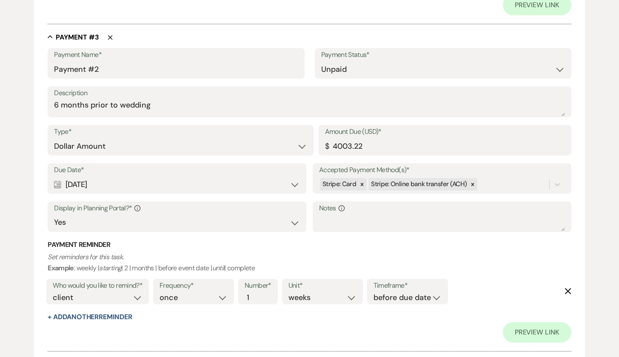
scroll to position [943, 0]
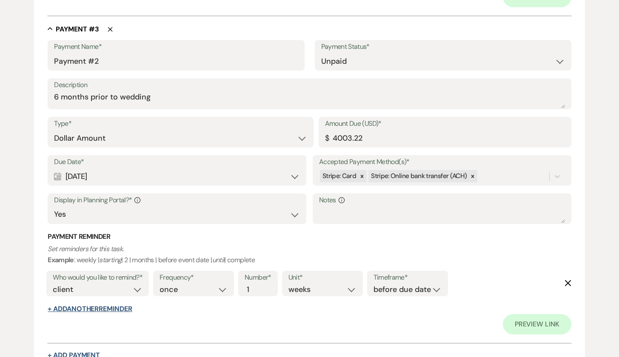
click at [104, 270] on button "+ Add Another Reminder" at bounding box center [90, 309] width 84 height 7
select select "client"
select select "days"
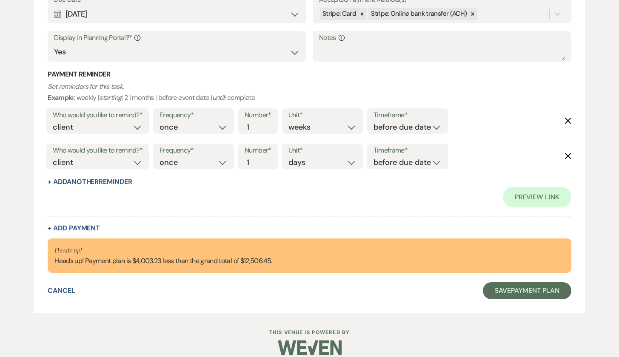
scroll to position [1105, 0]
click at [82, 225] on button "+ Add Payment" at bounding box center [74, 228] width 52 height 7
select select "2"
select select "flat"
select select "false"
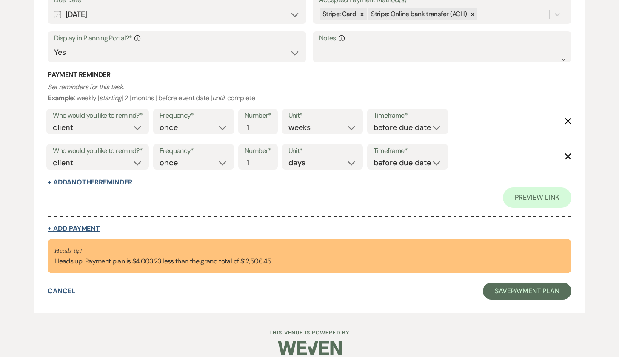
select select "client"
select select "weeks"
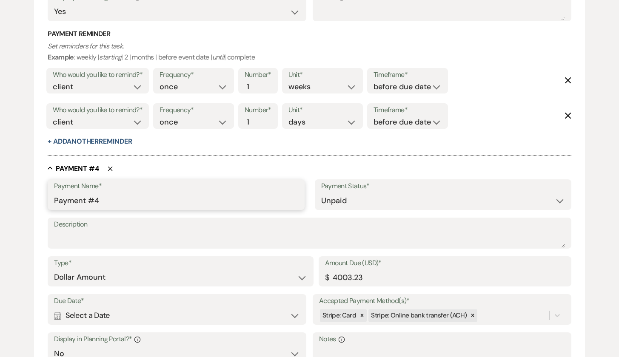
click at [112, 193] on input "Payment #4" at bounding box center [176, 201] width 244 height 17
drag, startPoint x: 112, startPoint y: 187, endPoint x: 0, endPoint y: 192, distance: 111.9
type input "Final Payment"
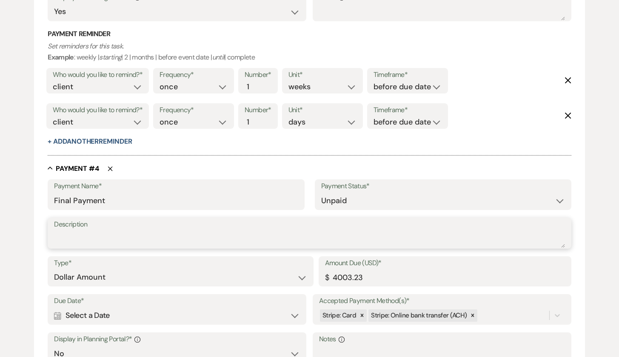
click at [77, 231] on textarea "Description" at bounding box center [309, 239] width 511 height 17
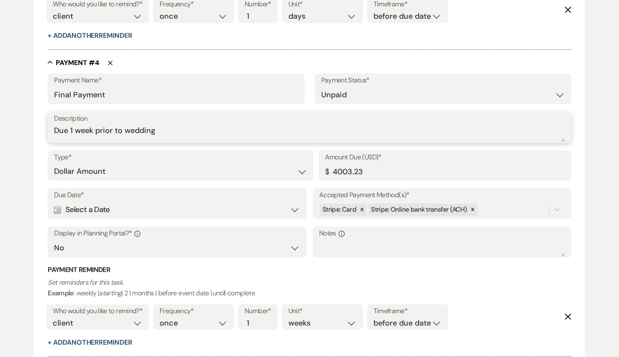
scroll to position [1216, 0]
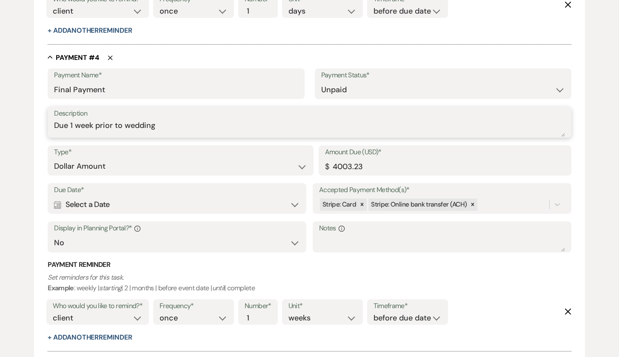
type textarea "Due 1 week prior to wedding"
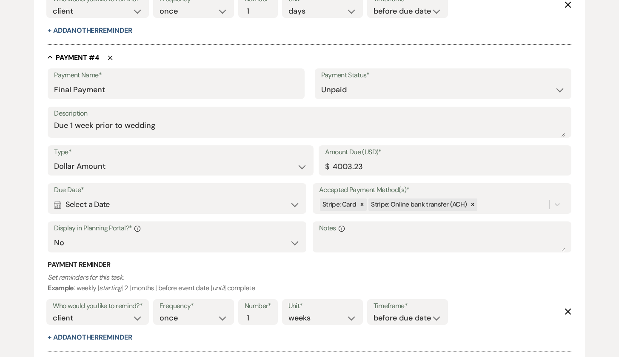
click at [238, 196] on div "Calendar Select a Date Expand" at bounding box center [177, 204] width 246 height 17
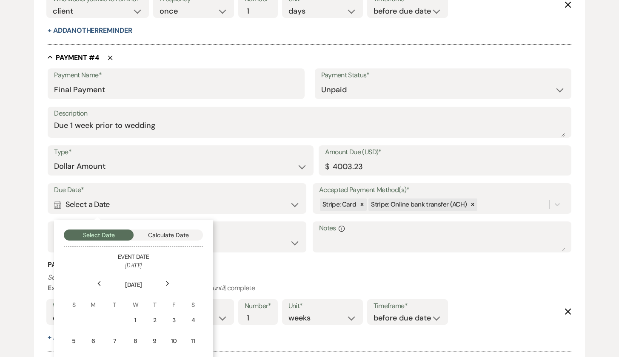
click at [167, 270] on icon "Next" at bounding box center [167, 283] width 4 height 5
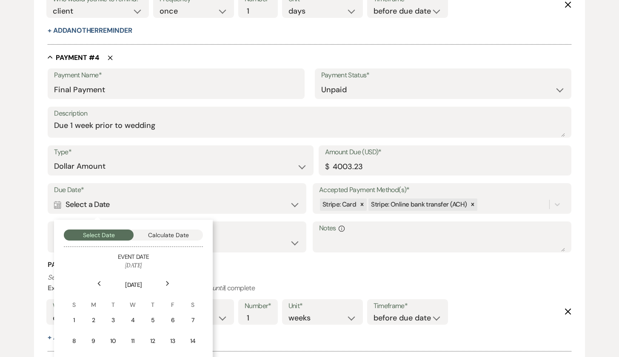
click at [167, 270] on icon "Next" at bounding box center [167, 283] width 4 height 5
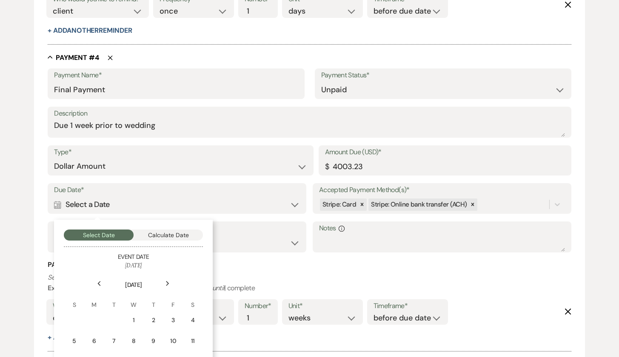
click at [167, 270] on icon "Next" at bounding box center [167, 283] width 4 height 5
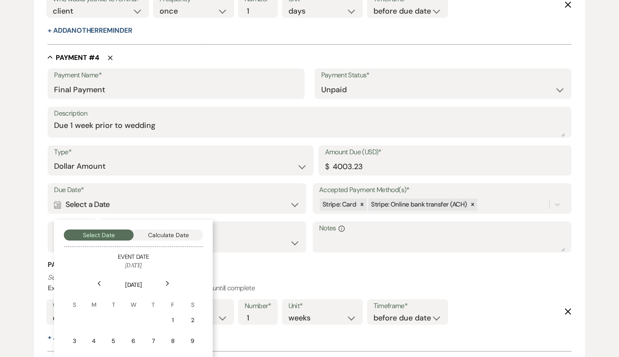
click at [167, 270] on icon "Next" at bounding box center [167, 283] width 4 height 5
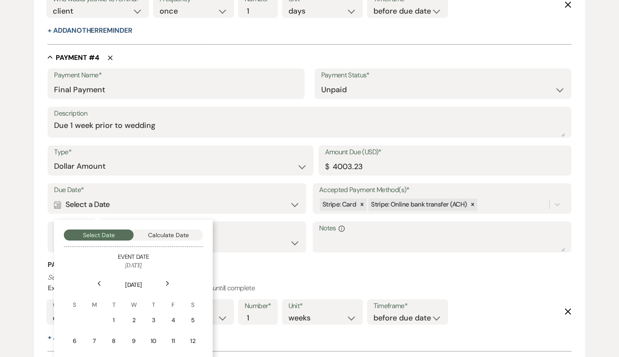
click at [167, 270] on icon "Next" at bounding box center [167, 283] width 4 height 5
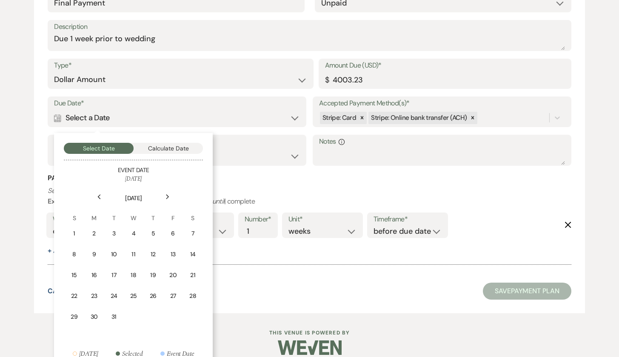
scroll to position [1303, 0]
click at [99, 195] on icon "Previous" at bounding box center [99, 197] width 4 height 5
click at [153, 270] on div "29" at bounding box center [151, 318] width 7 height 9
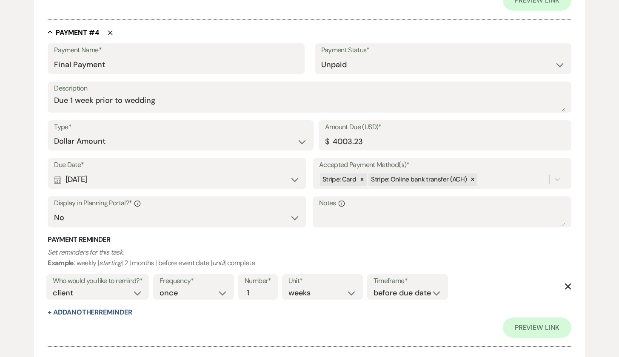
scroll to position [1300, 0]
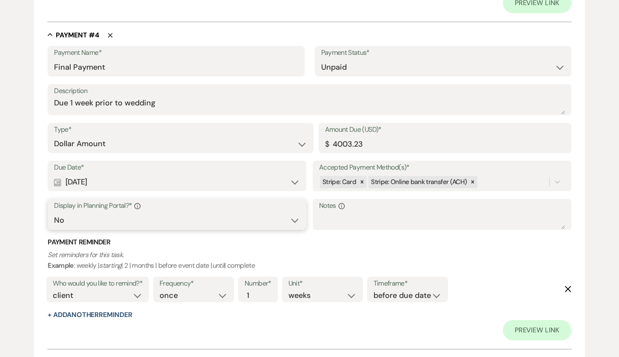
select select "true"
click at [124, 270] on button "+ Add Another Reminder" at bounding box center [90, 315] width 84 height 7
select select "client"
select select "days"
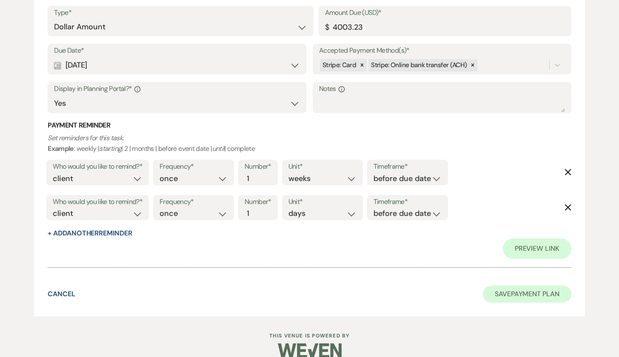
scroll to position [1416, 0]
click at [511, 270] on button "Save Payment Plan" at bounding box center [527, 294] width 88 height 17
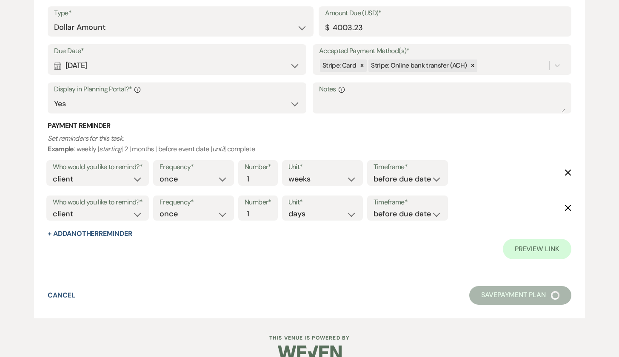
select select "5"
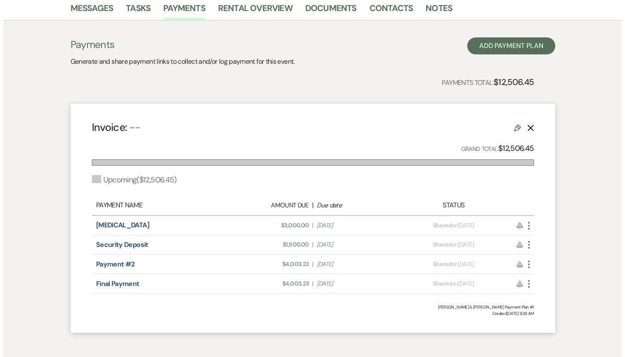
scroll to position [244, 0]
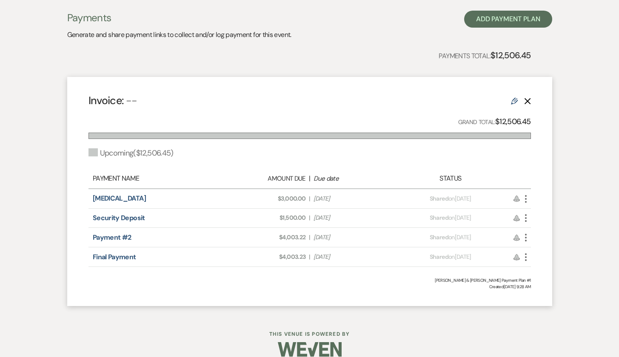
click at [511, 197] on use "button" at bounding box center [526, 199] width 2 height 8
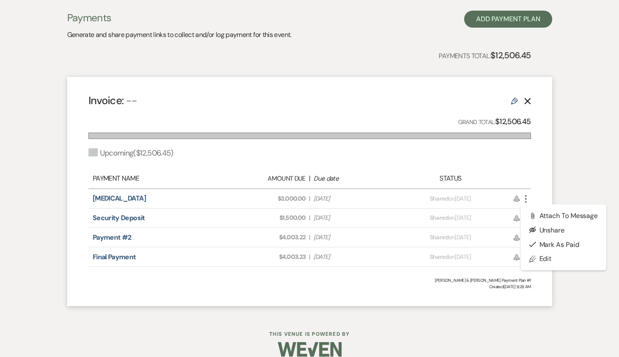
click at [511, 192] on div "Invoice: -- Edit Delete Grand Total: $12,506.45 Upcoming ( $12,506.45 ) Payment…" at bounding box center [309, 191] width 485 height 229
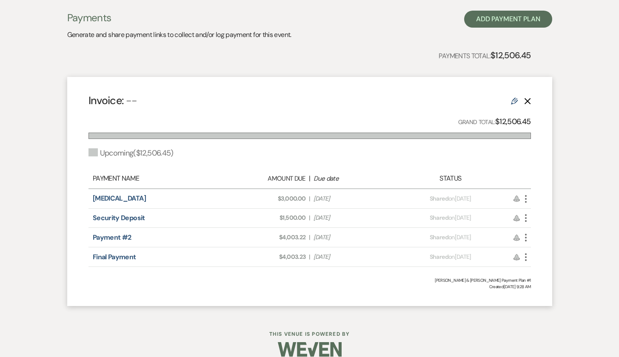
click at [511, 196] on icon "More" at bounding box center [525, 199] width 10 height 10
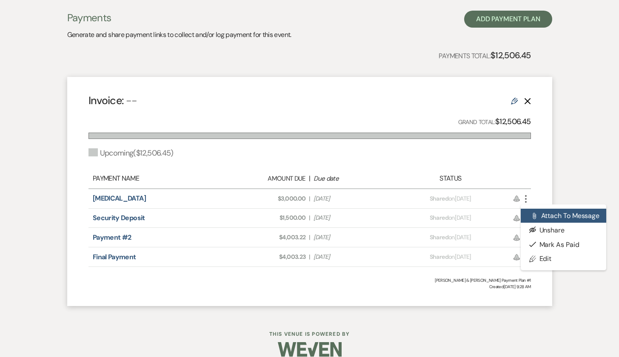
click at [511, 215] on button "Attach File Attach to Message" at bounding box center [563, 216] width 86 height 14
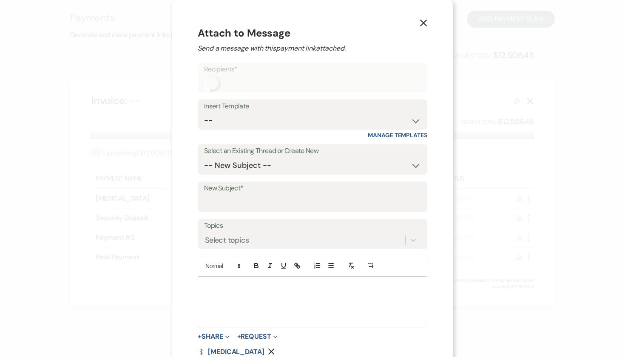
scroll to position [16, 0]
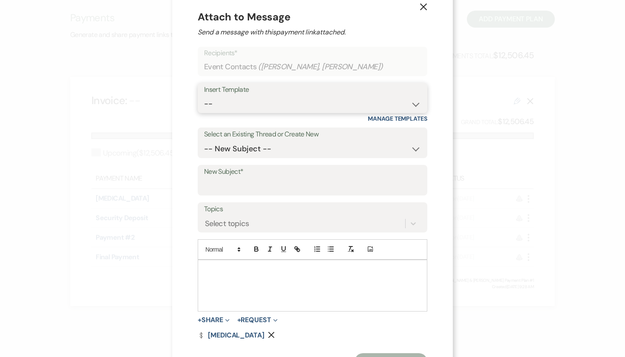
select select "2801"
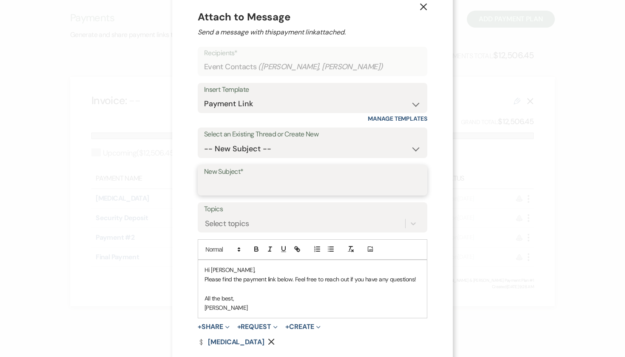
click at [233, 182] on input "New Subject*" at bounding box center [312, 186] width 217 height 17
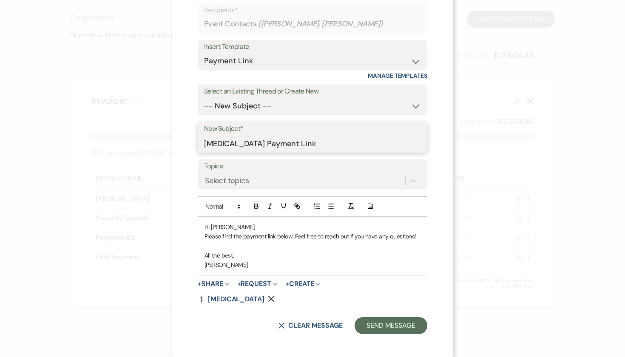
scroll to position [59, 0]
type input "[MEDICAL_DATA] Payment Link"
click at [381, 270] on button "Send Message" at bounding box center [391, 326] width 73 height 17
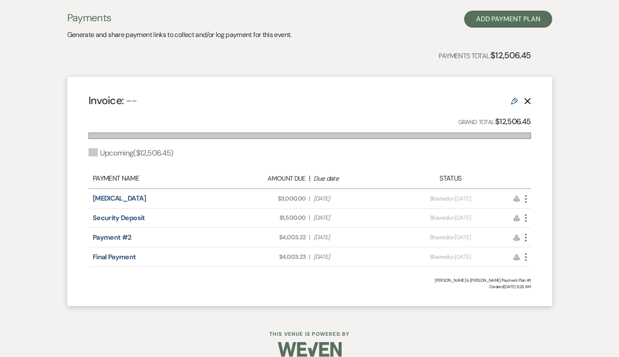
click at [511, 217] on use "button" at bounding box center [526, 218] width 2 height 8
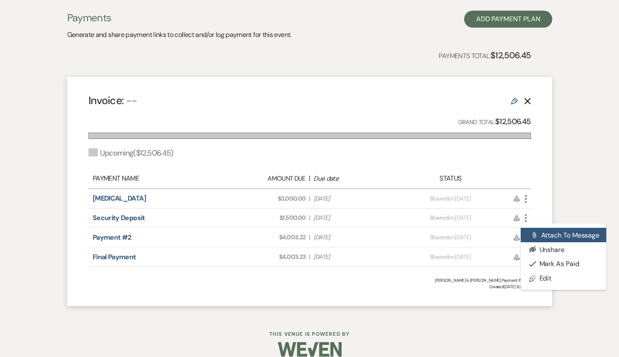
click at [511, 235] on button "Attach File Attach to Message" at bounding box center [563, 235] width 86 height 14
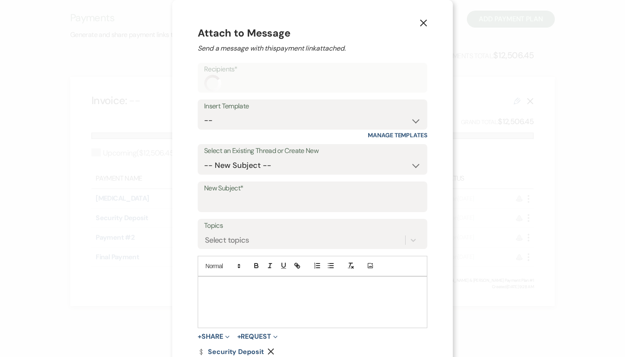
scroll to position [16, 0]
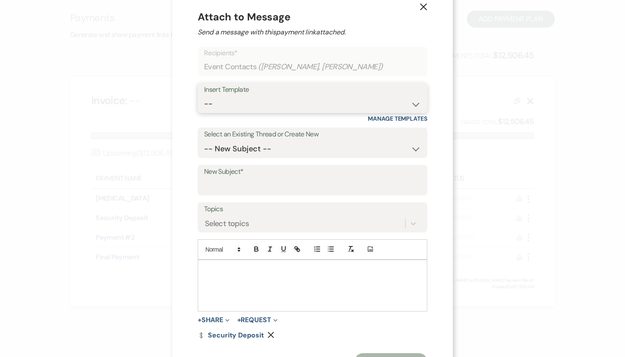
select select "2801"
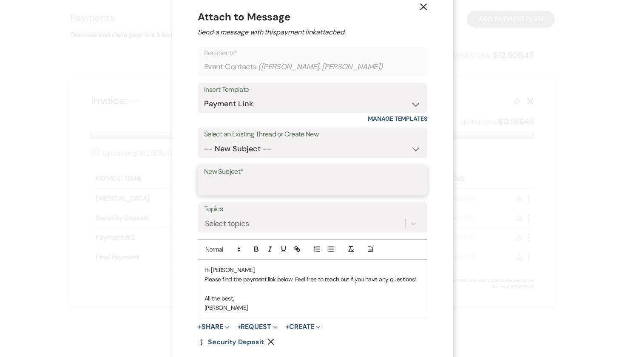
click at [258, 181] on input "New Subject*" at bounding box center [312, 186] width 217 height 17
type input "e"
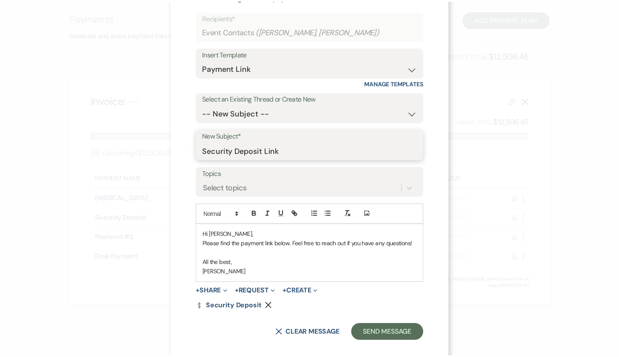
scroll to position [56, 0]
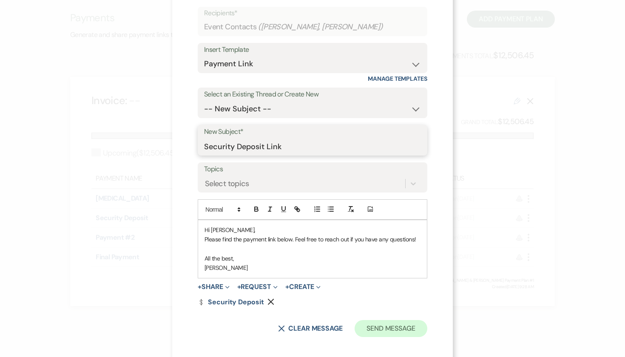
type input "Security Deposit Link"
click at [404, 270] on button "Send Message" at bounding box center [391, 328] width 73 height 17
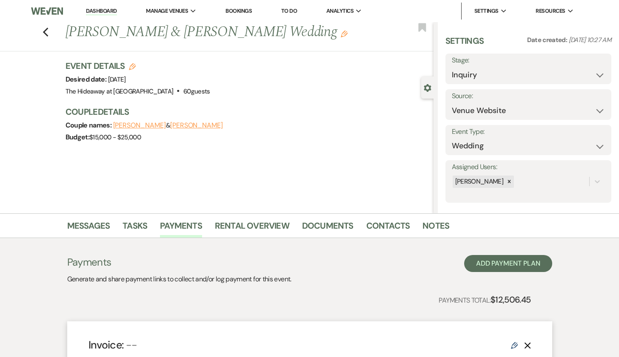
scroll to position [0, 0]
select select "6"
click at [511, 69] on button "Save" at bounding box center [594, 68] width 34 height 17
click at [56, 11] on img at bounding box center [47, 11] width 32 height 18
